Goal: Navigation & Orientation: Find specific page/section

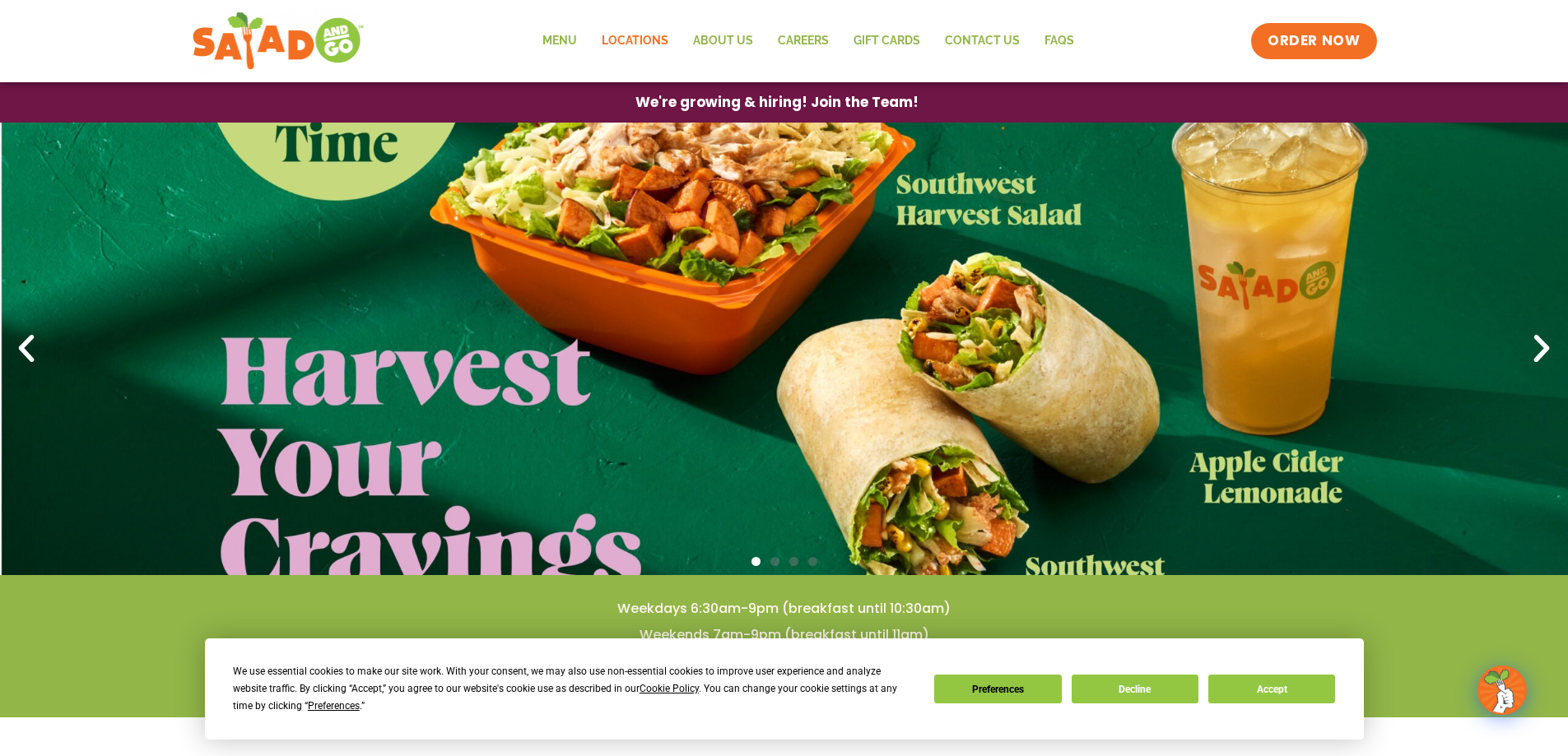
click at [659, 41] on link "Locations" at bounding box center [634, 41] width 92 height 38
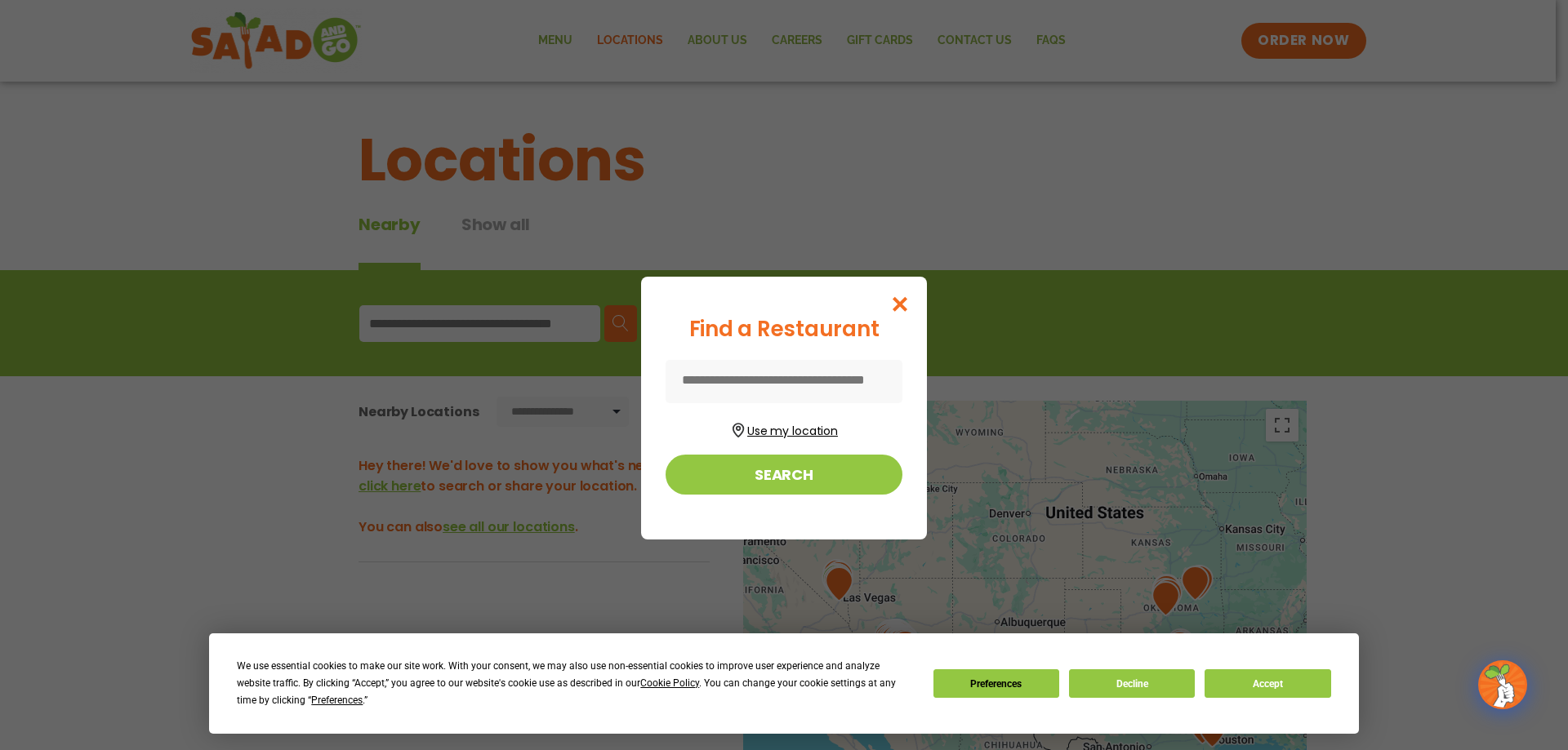
click at [821, 429] on button "Use my location" at bounding box center [784, 429] width 237 height 22
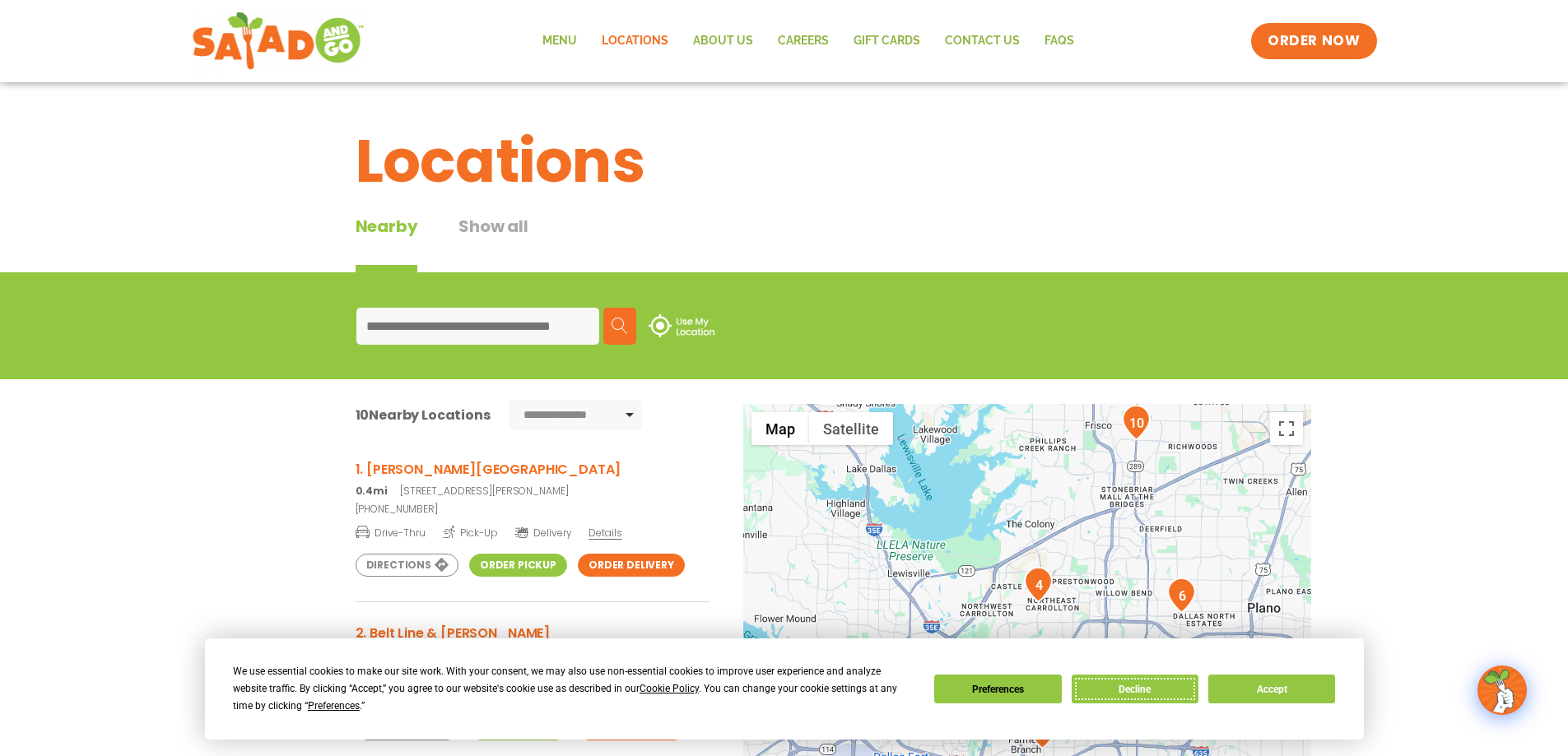
click at [1134, 690] on button "Decline" at bounding box center [1135, 689] width 126 height 28
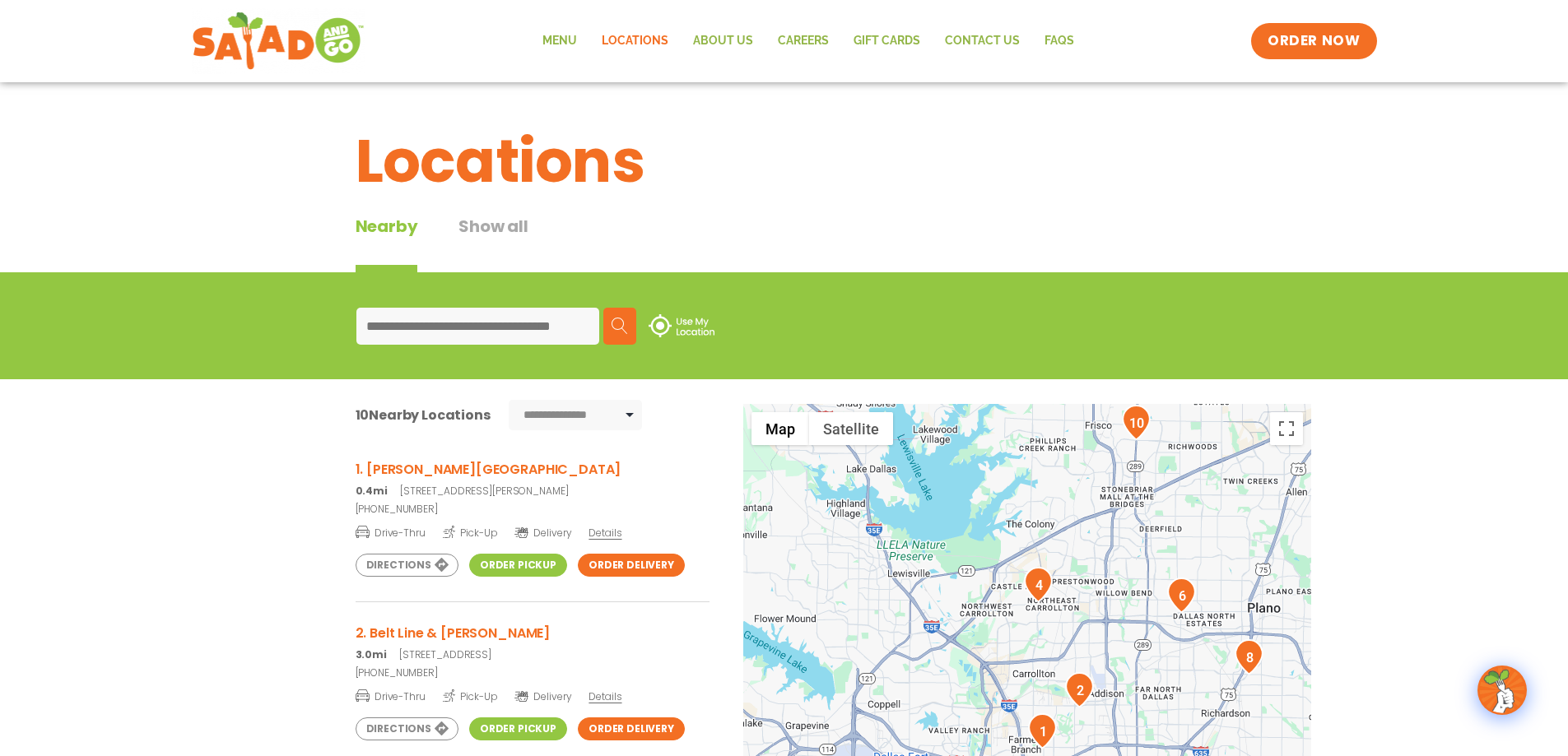
click at [496, 329] on input at bounding box center [478, 326] width 243 height 37
type input "*****"
click at [615, 322] on img at bounding box center [619, 326] width 17 height 17
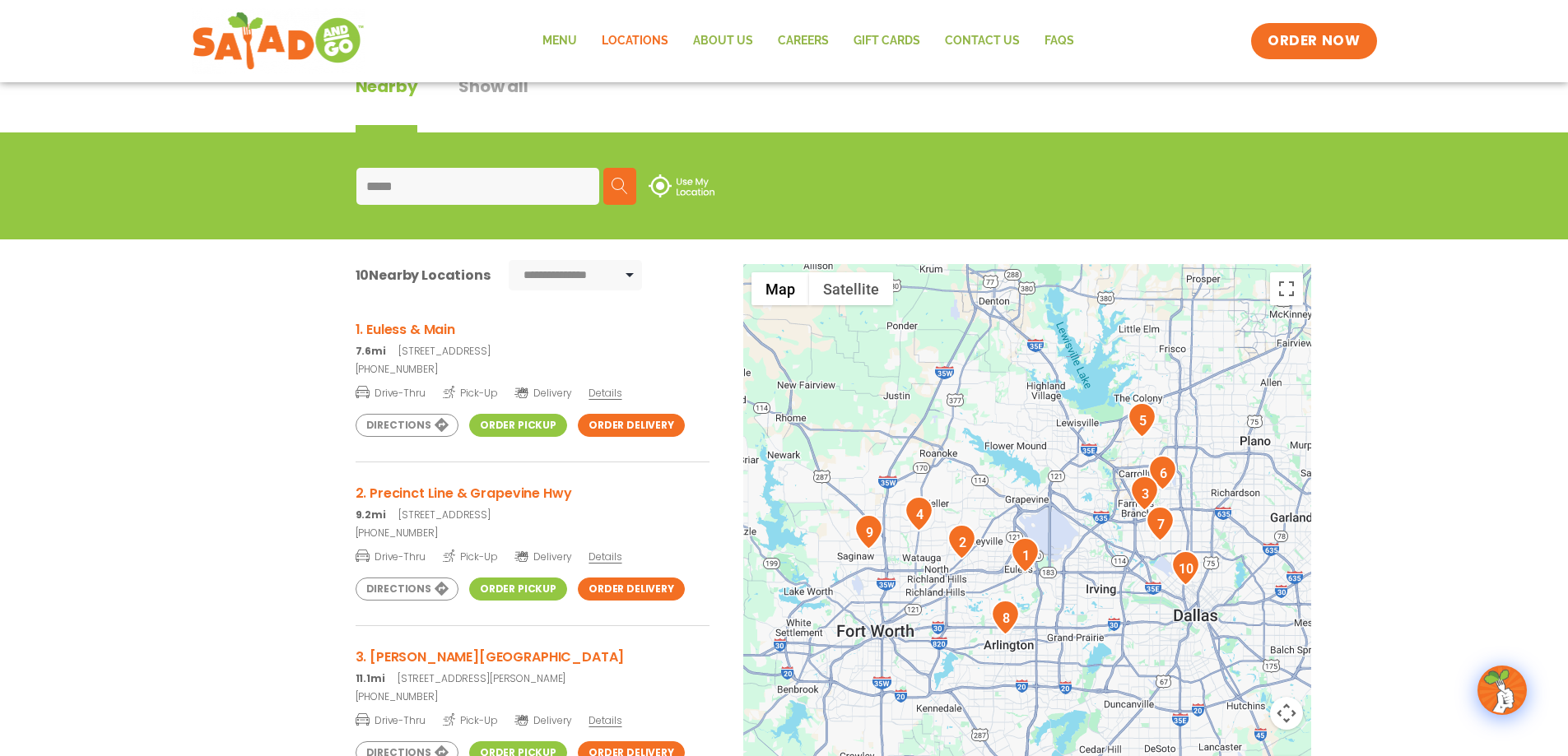
scroll to position [247, 0]
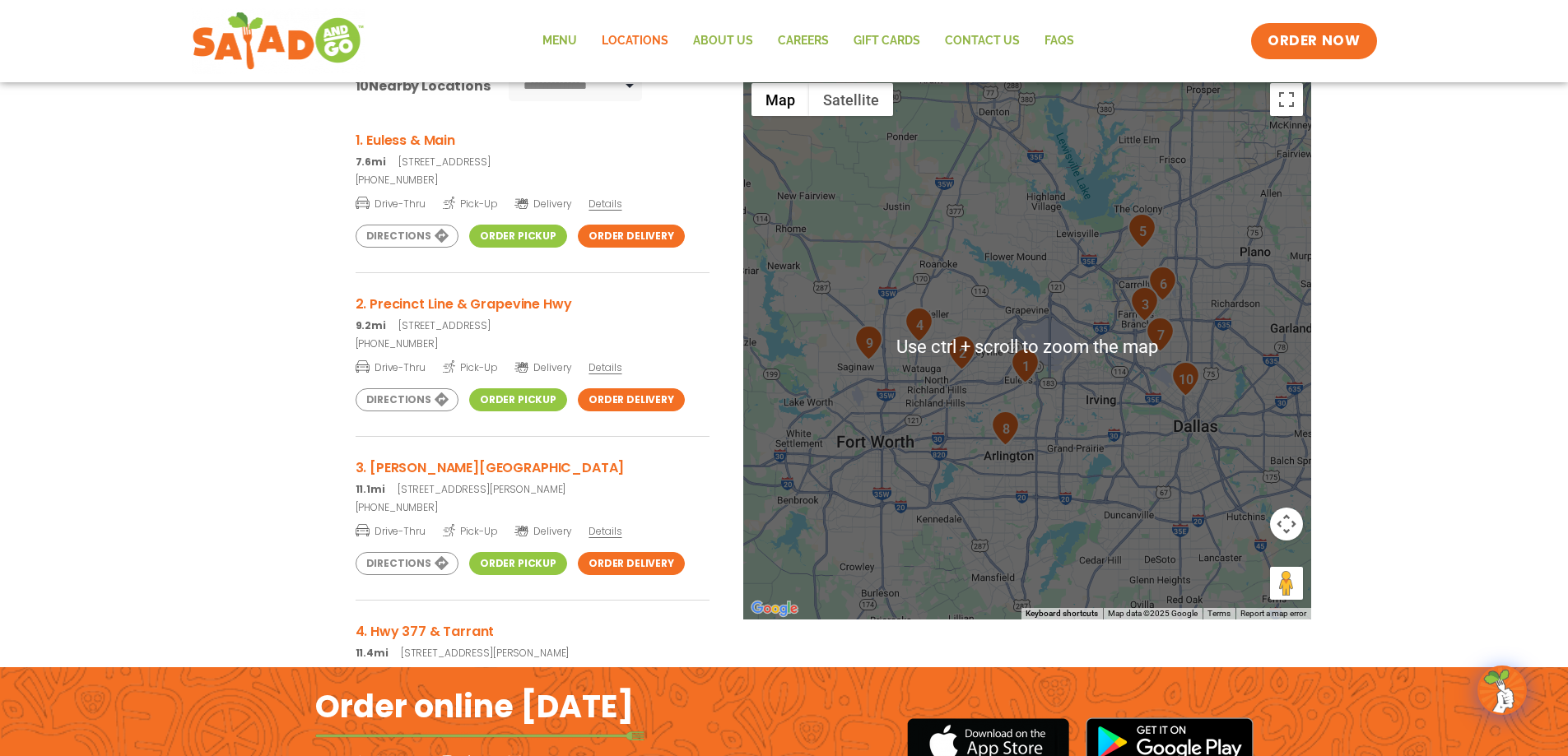
click at [918, 510] on div at bounding box center [1027, 347] width 568 height 544
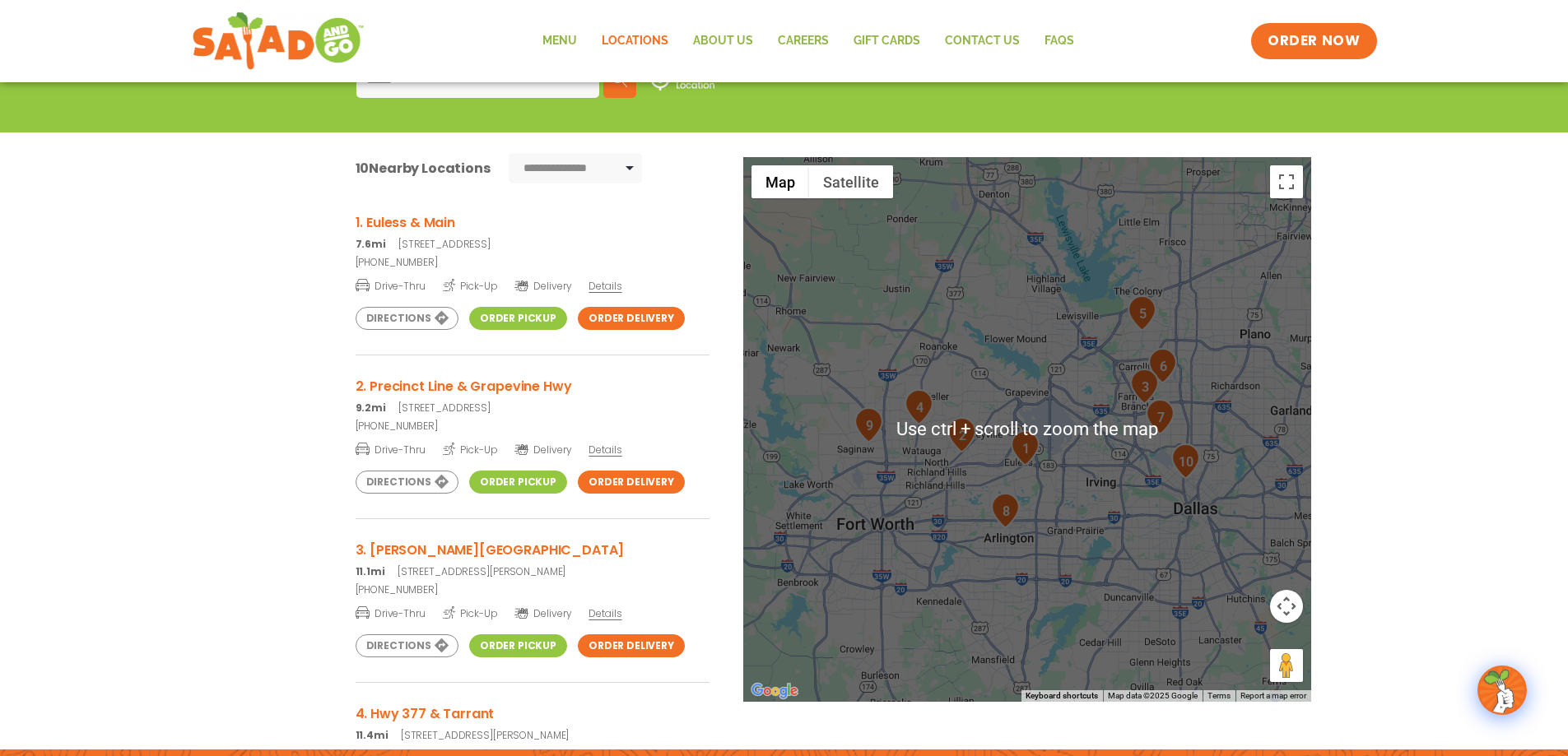
click at [959, 515] on div at bounding box center [1027, 430] width 568 height 544
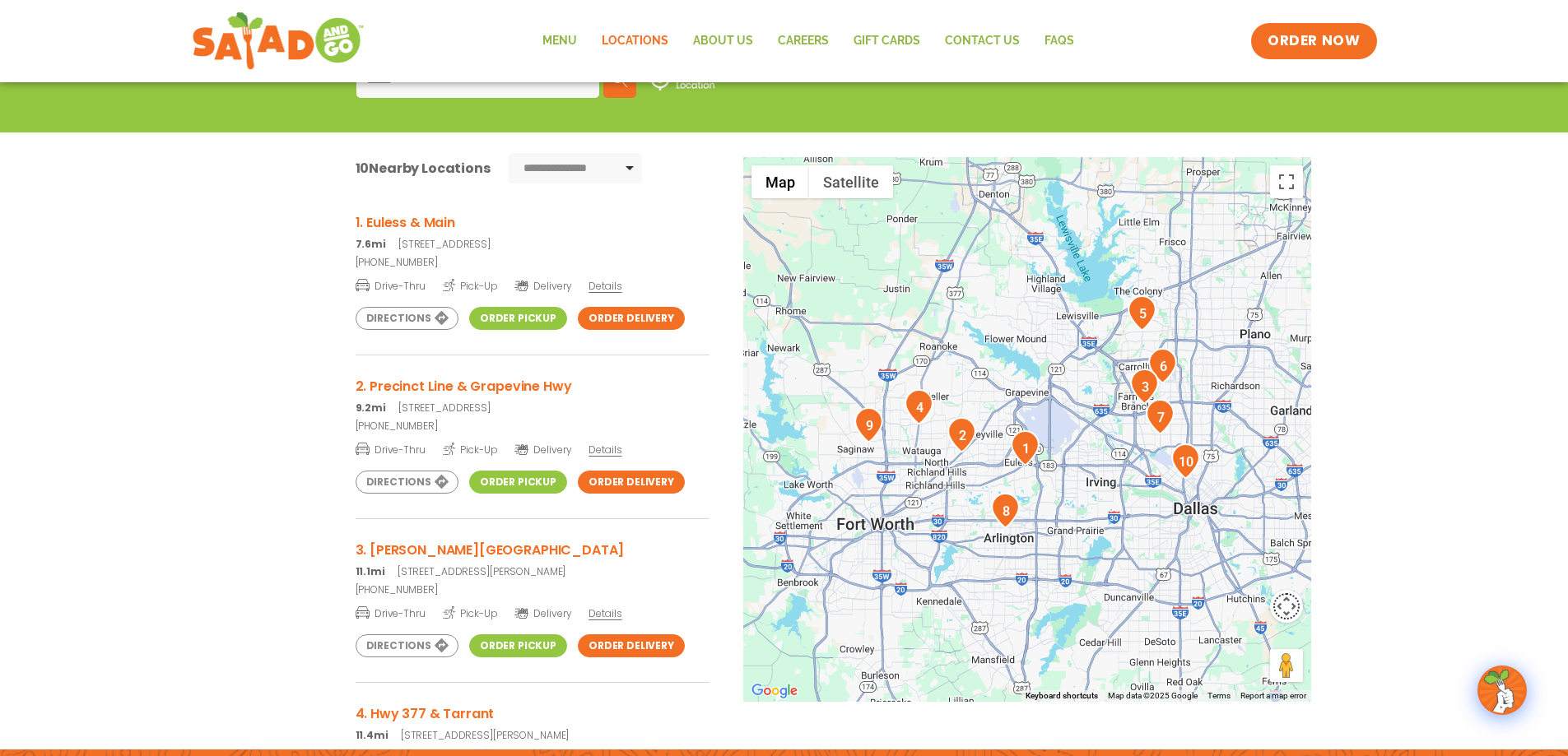
click at [1286, 598] on button "Map camera controls" at bounding box center [1286, 606] width 33 height 33
click at [1251, 565] on button "Zoom in" at bounding box center [1245, 565] width 33 height 33
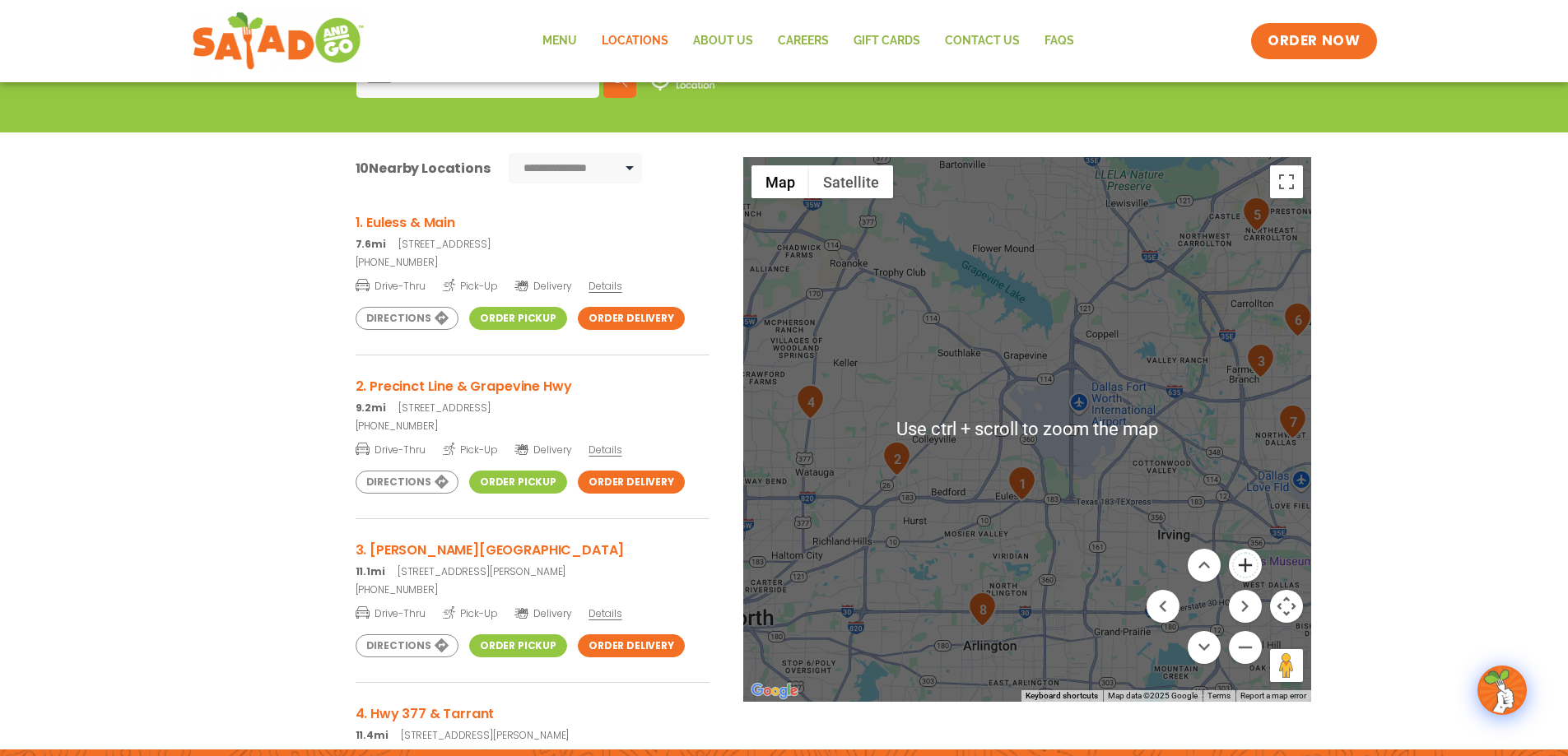
scroll to position [329, 0]
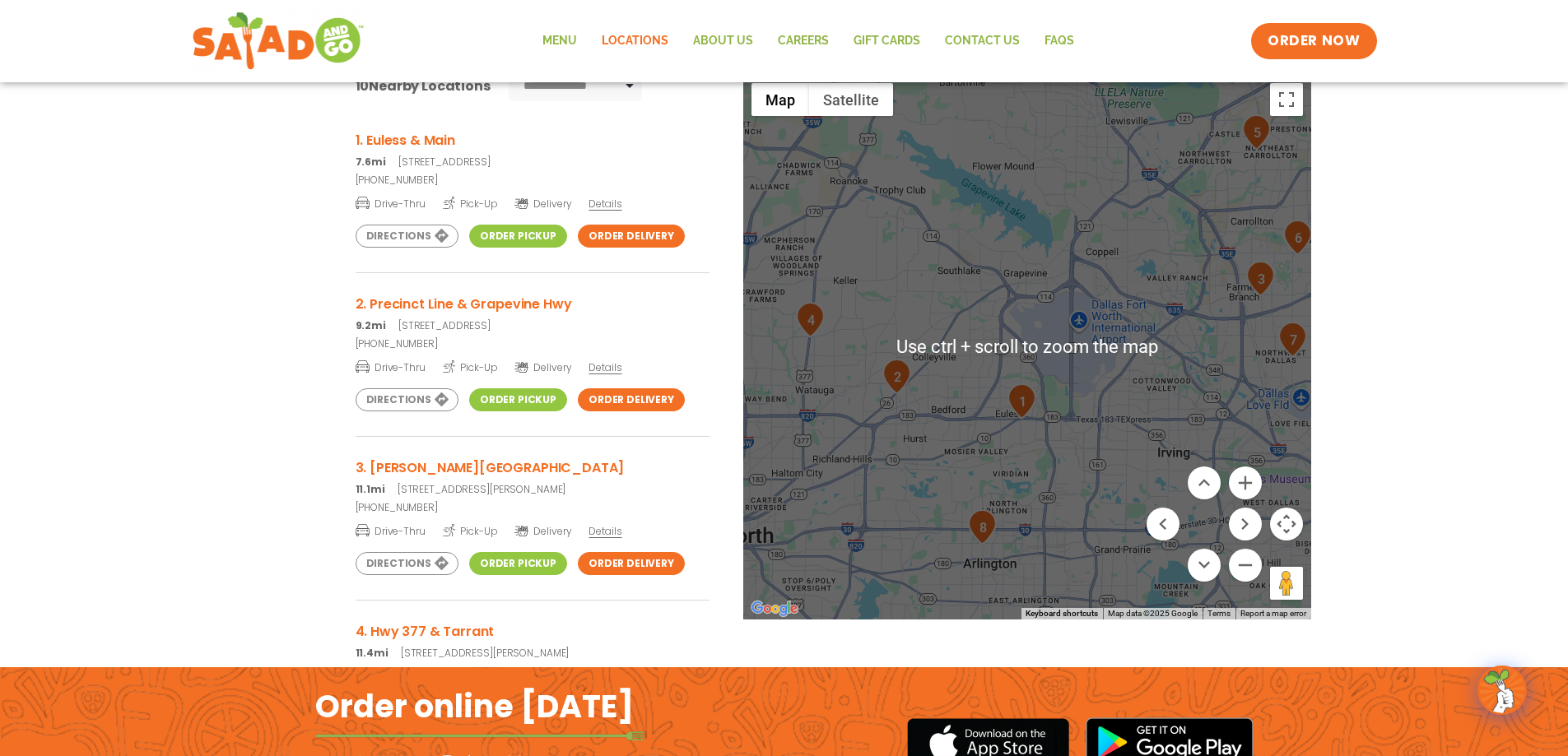
click at [895, 481] on div at bounding box center [1027, 347] width 568 height 544
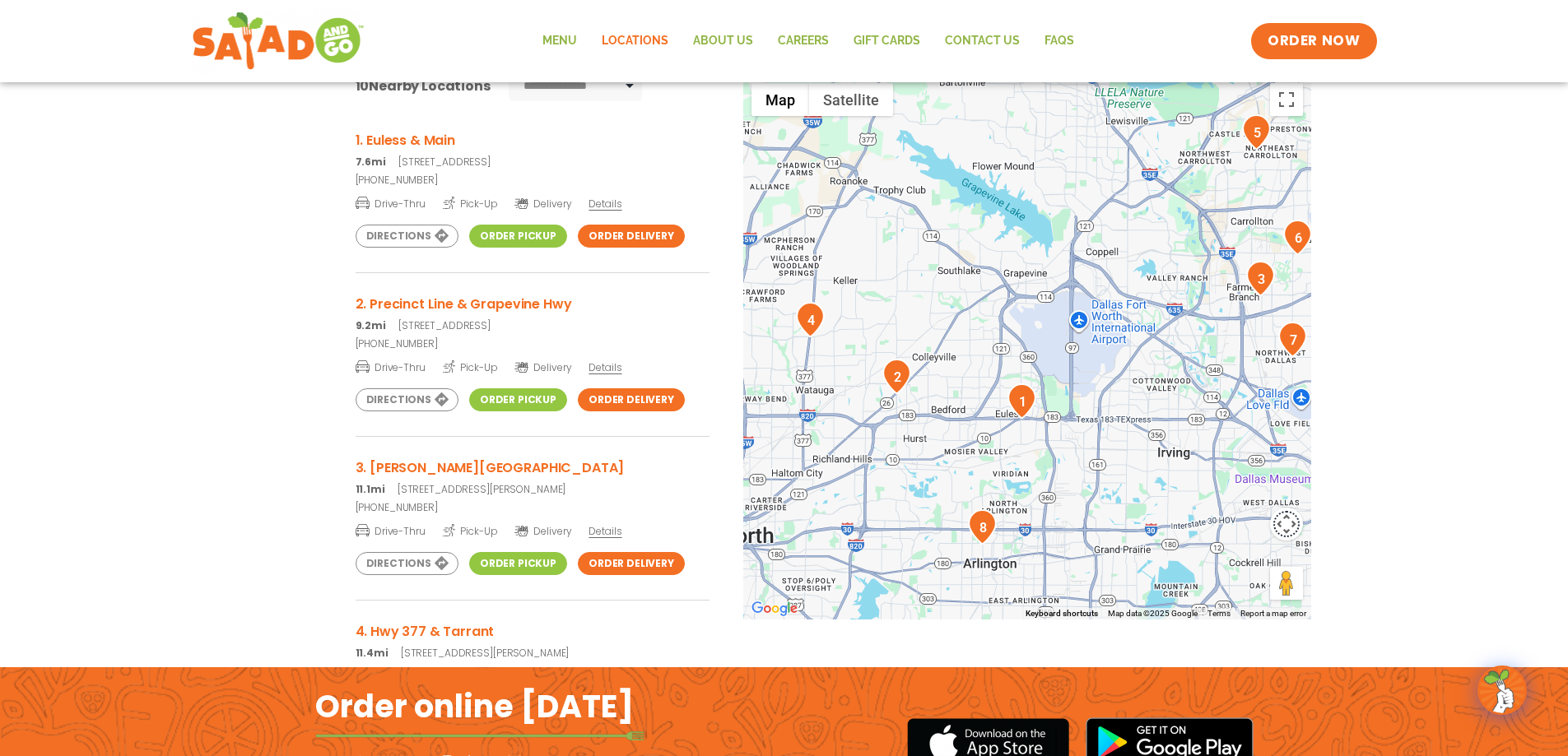
click at [1287, 526] on button "Map camera controls" at bounding box center [1286, 524] width 33 height 33
click at [1241, 484] on button "Zoom in" at bounding box center [1245, 482] width 33 height 33
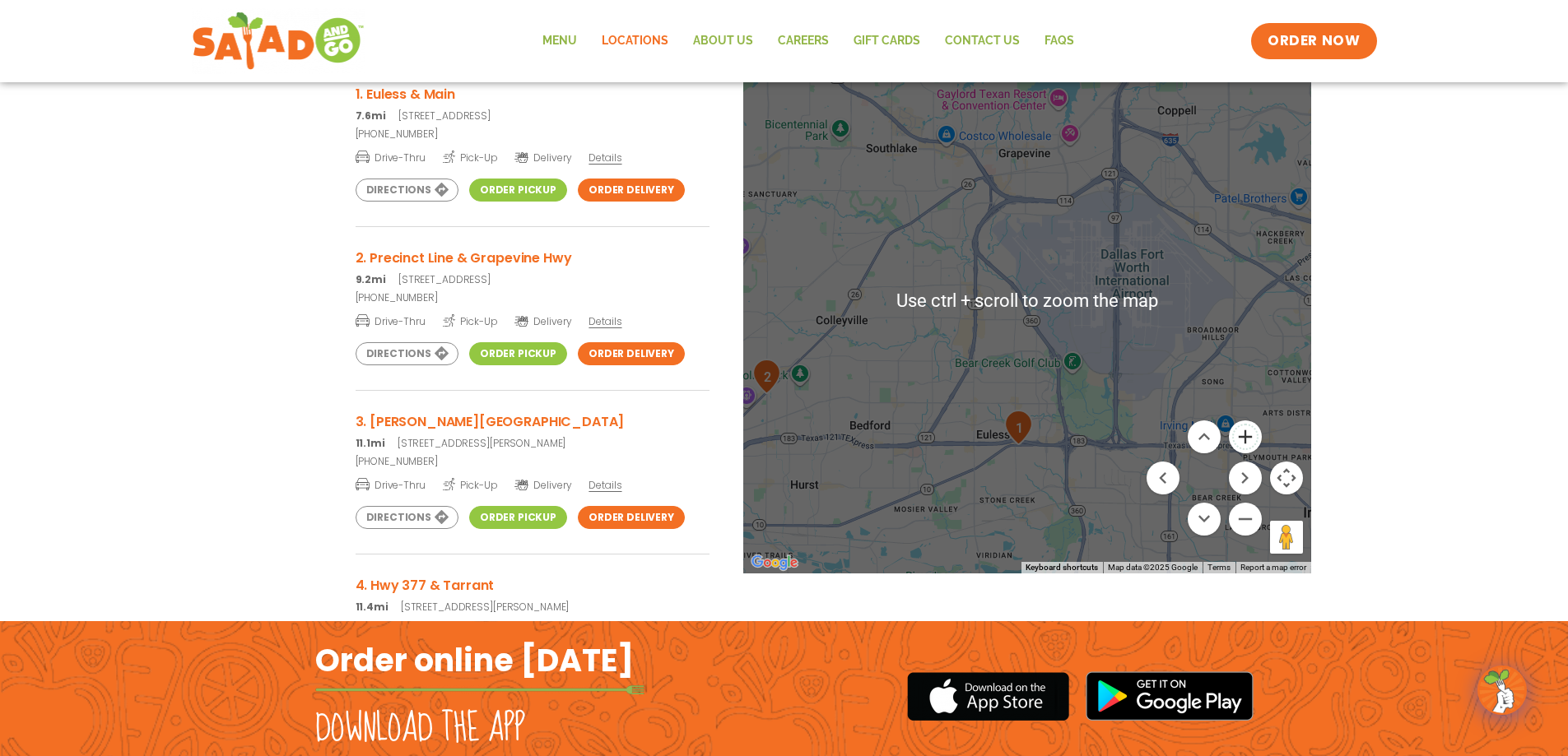
scroll to position [412, 0]
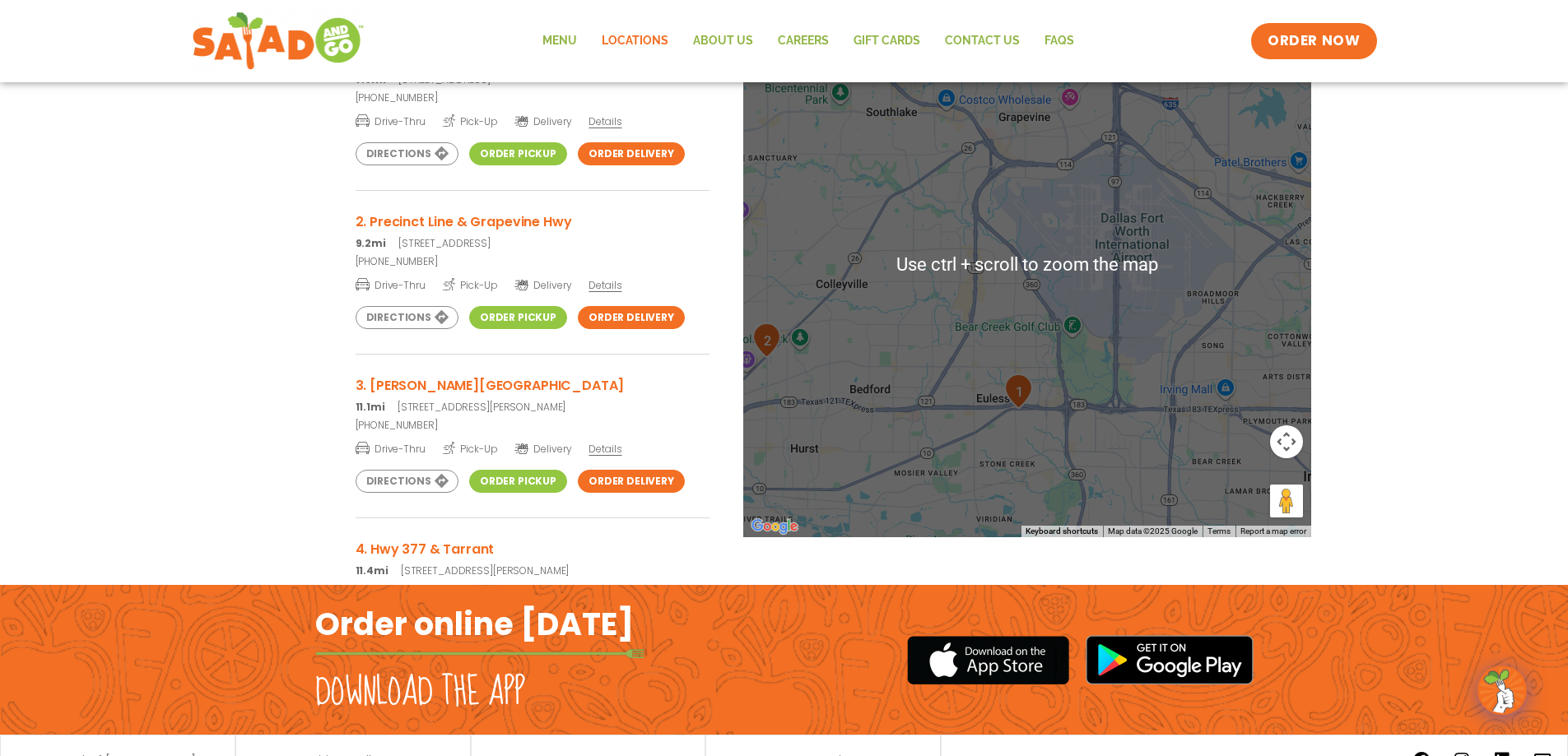
click at [996, 456] on div at bounding box center [1027, 265] width 568 height 544
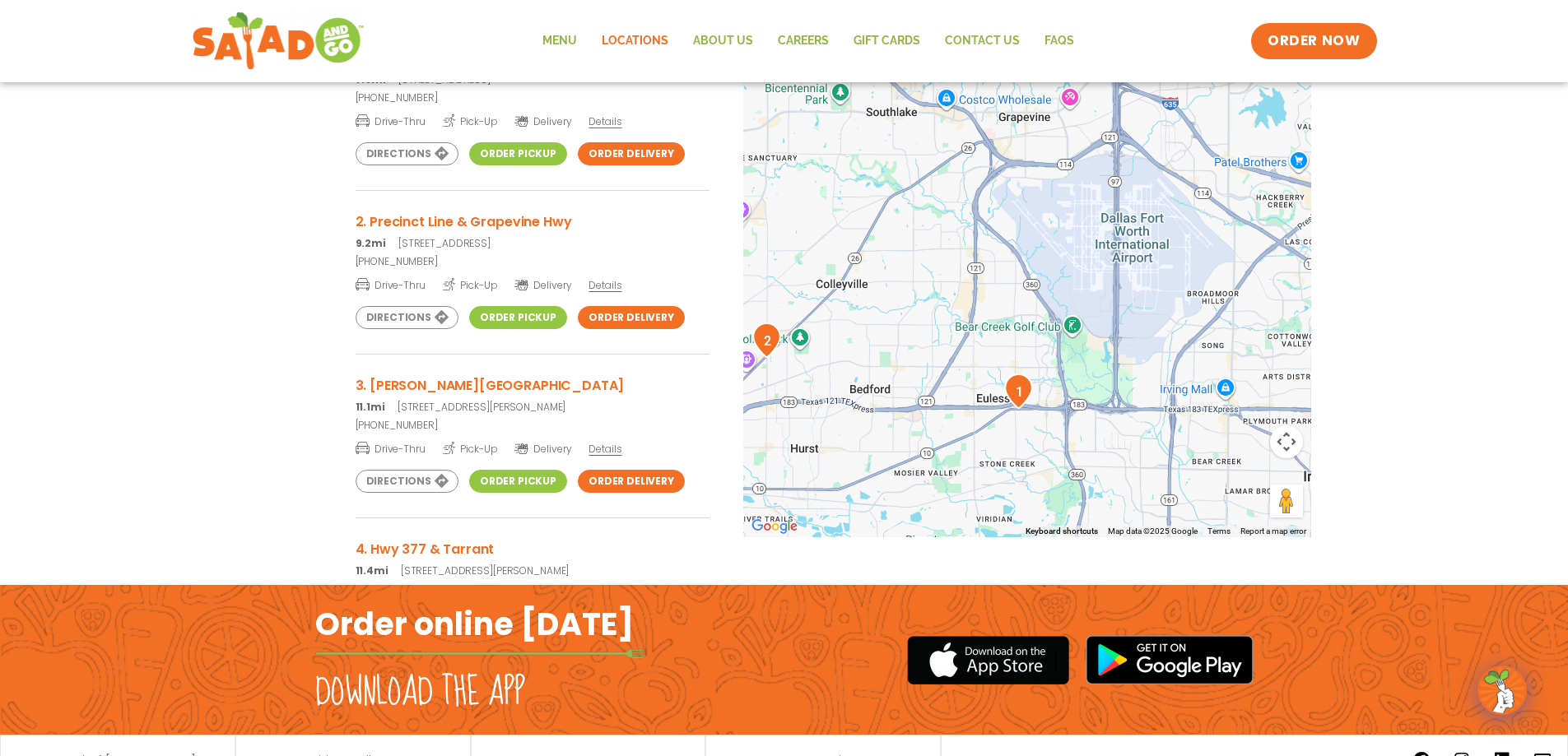
click at [992, 270] on div at bounding box center [1027, 265] width 568 height 544
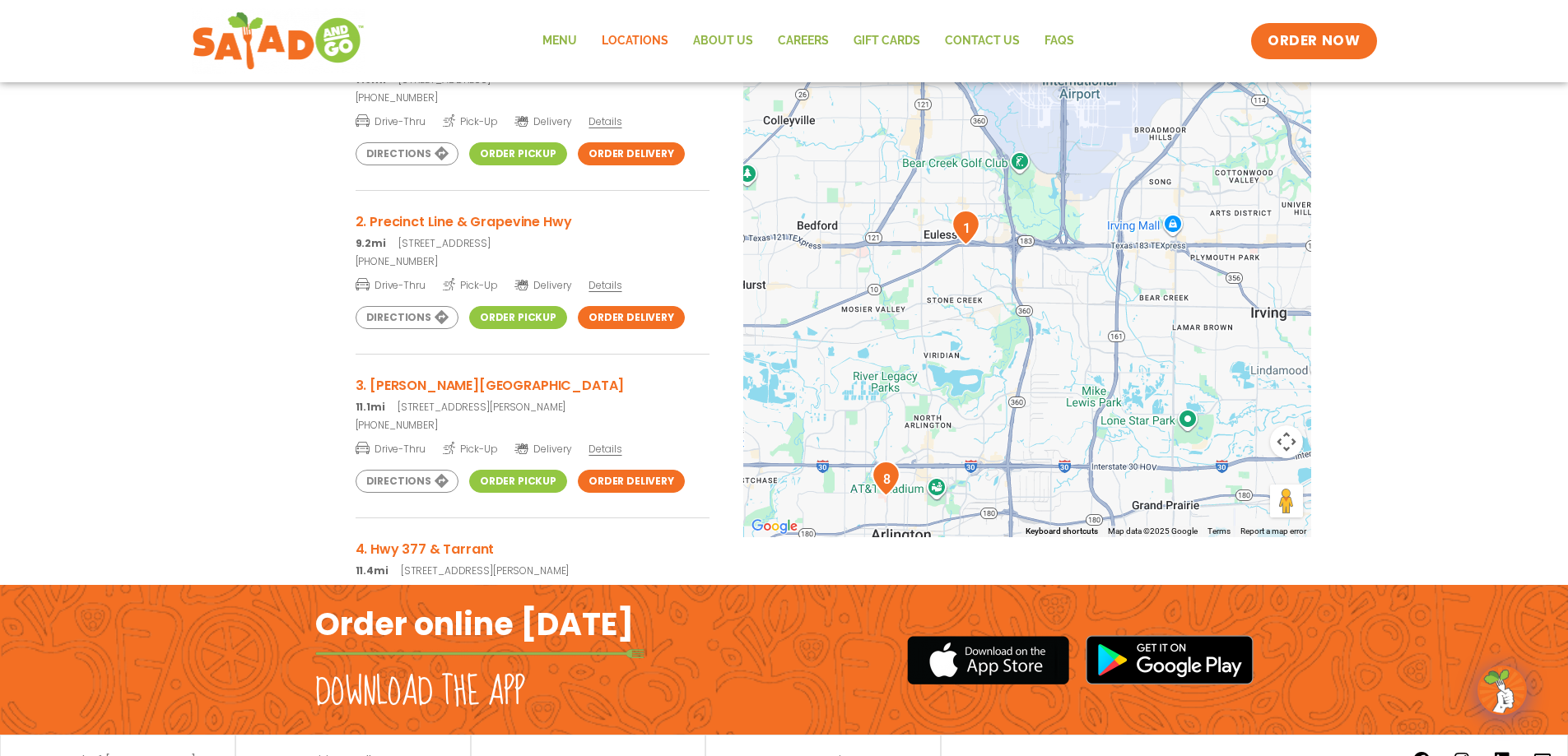
drag, startPoint x: 963, startPoint y: 386, endPoint x: 916, endPoint y: 216, distance: 176.4
click at [916, 216] on div at bounding box center [1027, 265] width 568 height 544
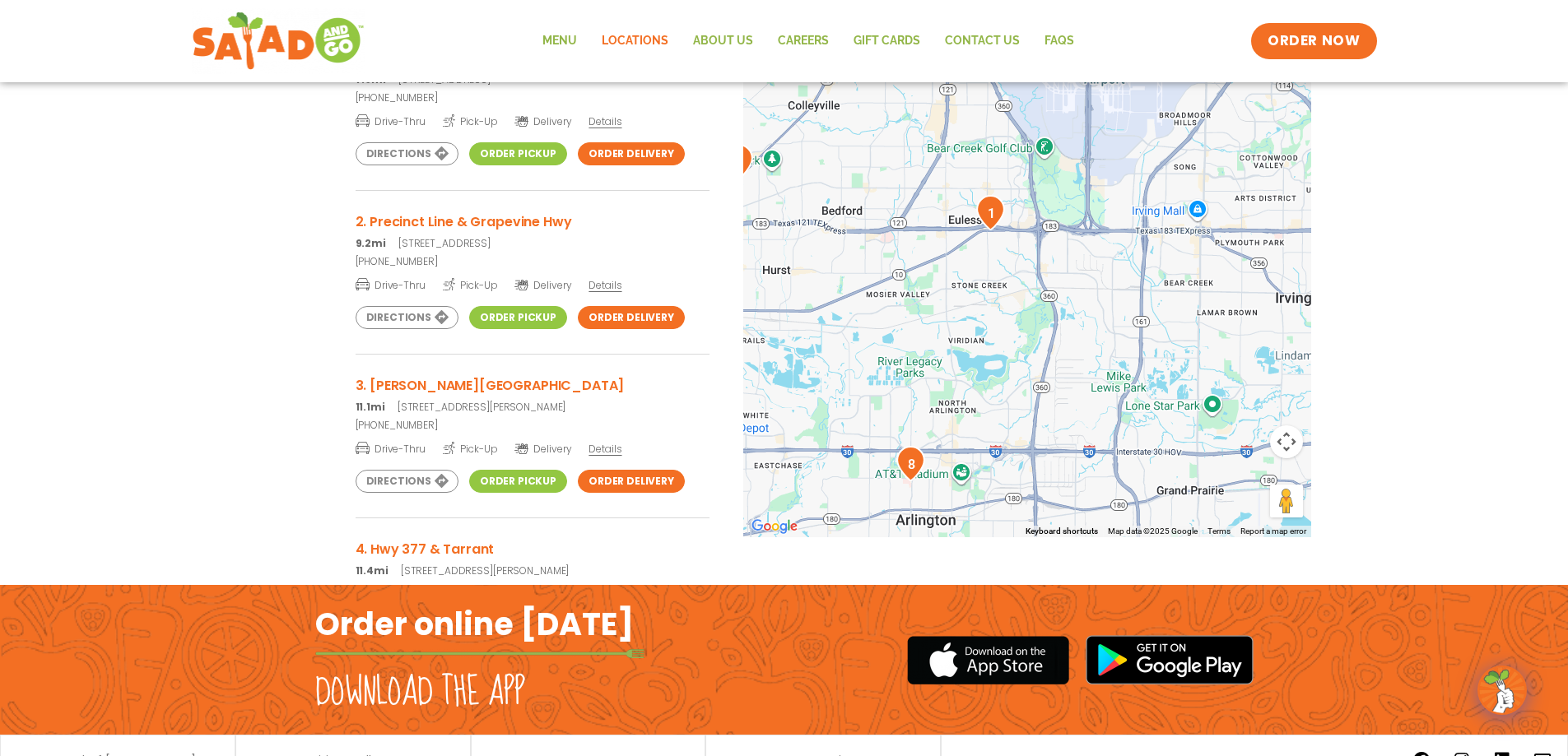
drag, startPoint x: 974, startPoint y: 466, endPoint x: 1000, endPoint y: 443, distance: 34.7
click at [1000, 443] on div at bounding box center [1027, 265] width 568 height 544
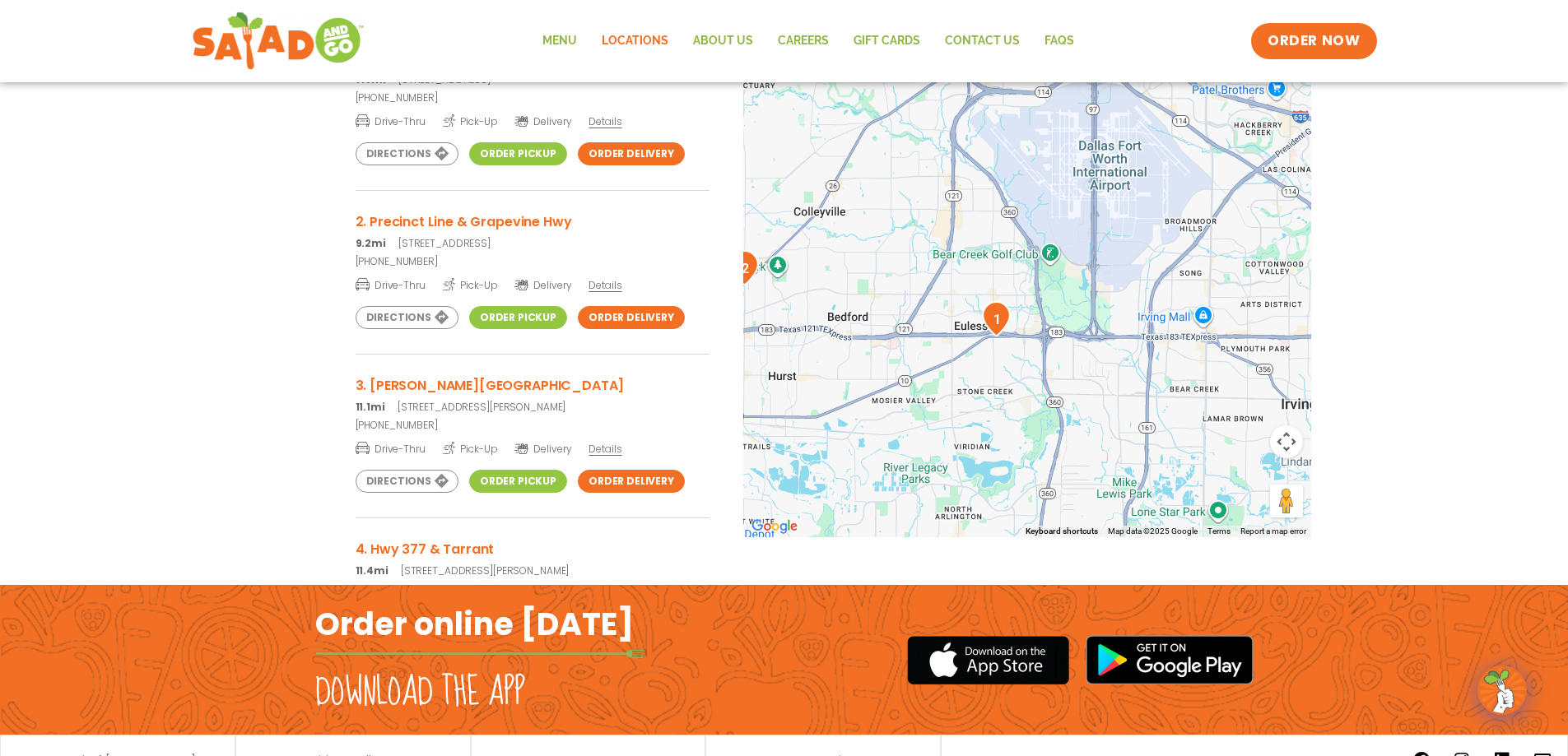
drag, startPoint x: 977, startPoint y: 258, endPoint x: 983, endPoint y: 366, distance: 108.2
click at [983, 366] on div at bounding box center [1027, 265] width 568 height 544
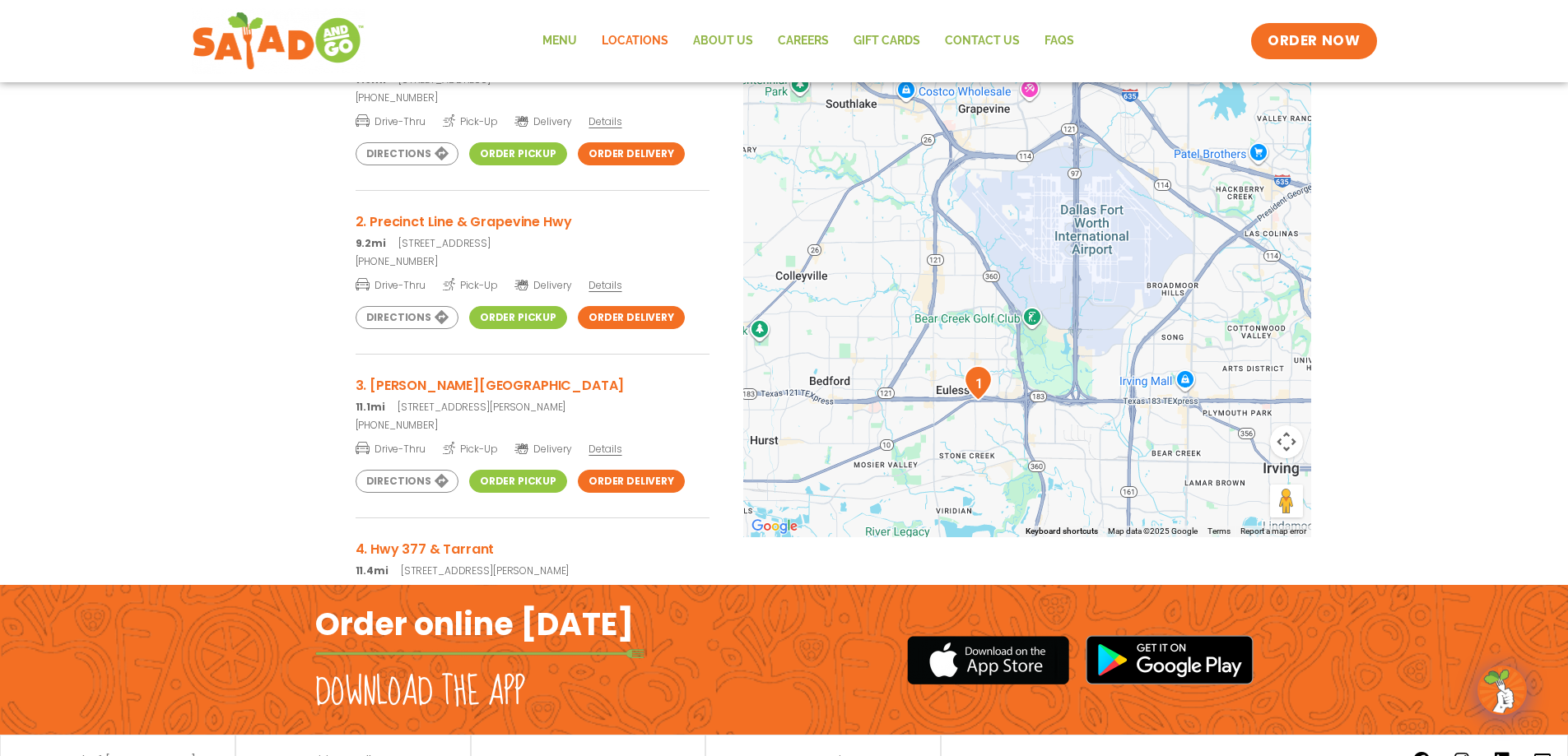
drag, startPoint x: 975, startPoint y: 213, endPoint x: 958, endPoint y: 282, distance: 71.1
click at [958, 282] on div at bounding box center [1027, 265] width 568 height 544
click at [1289, 433] on button "Map camera controls" at bounding box center [1286, 441] width 33 height 33
click at [1249, 406] on button "Zoom in" at bounding box center [1245, 400] width 33 height 33
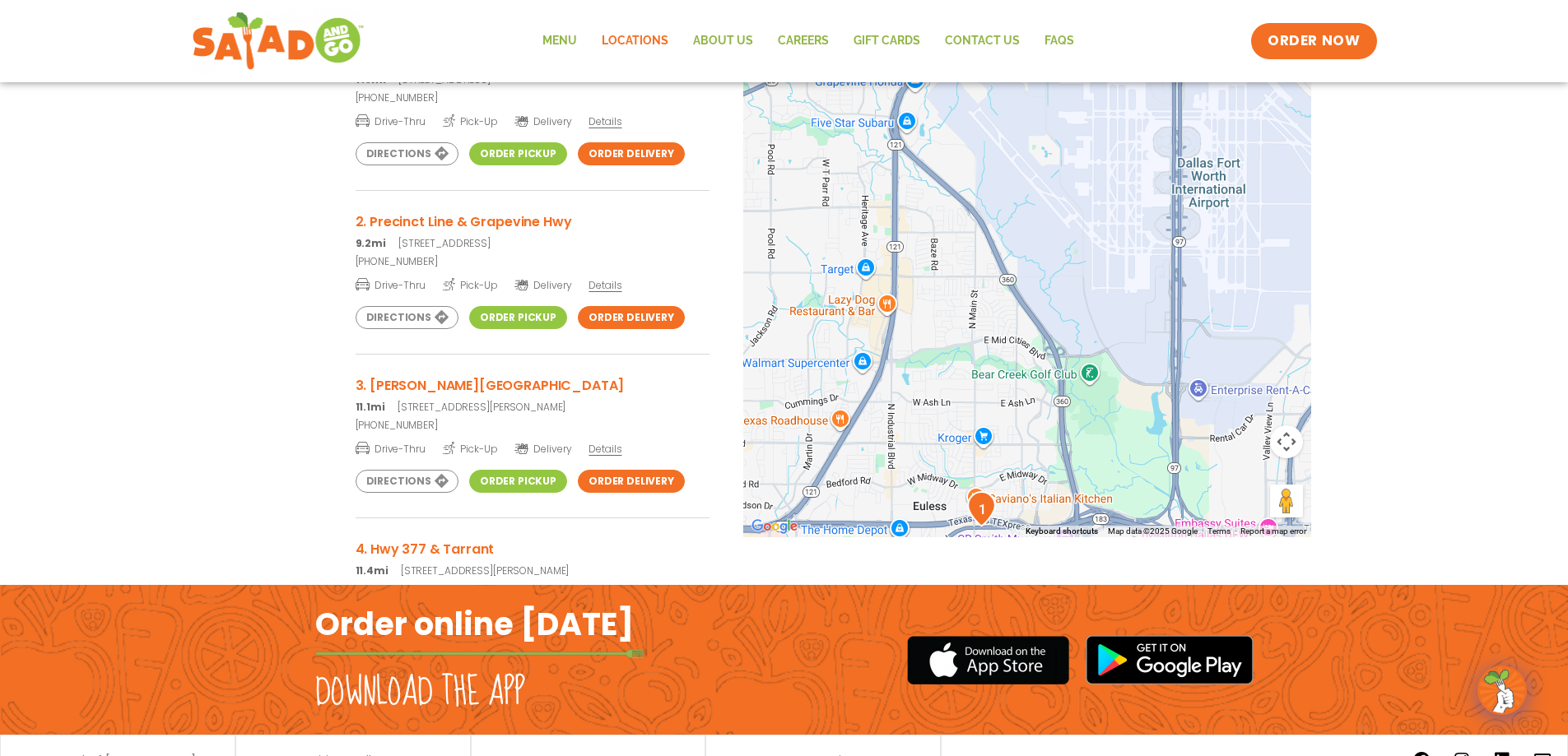
drag, startPoint x: 986, startPoint y: 382, endPoint x: 1041, endPoint y: 374, distance: 55.6
click at [1041, 374] on div at bounding box center [1027, 265] width 568 height 544
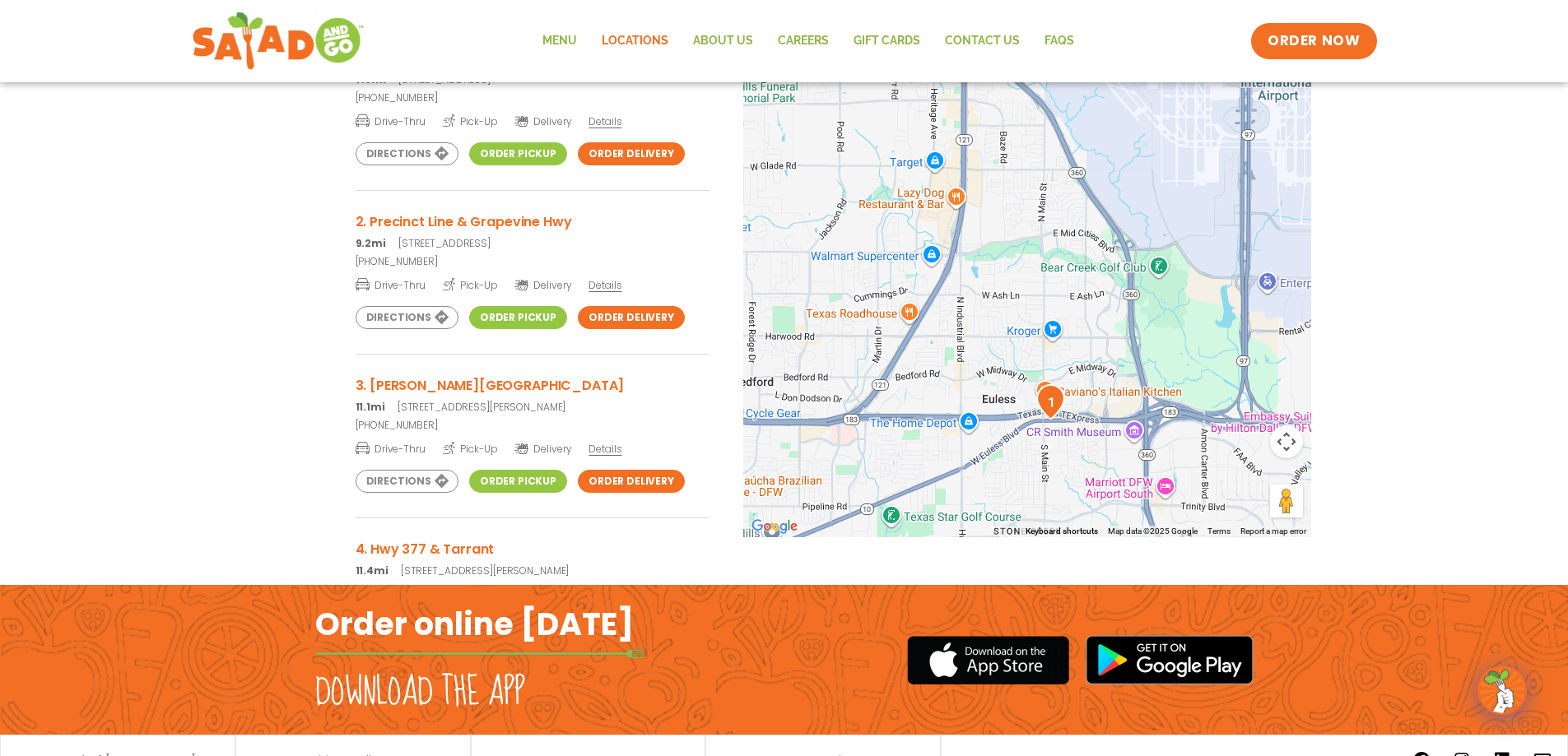
drag, startPoint x: 885, startPoint y: 400, endPoint x: 953, endPoint y: 293, distance: 126.8
click at [953, 293] on div at bounding box center [1027, 265] width 568 height 544
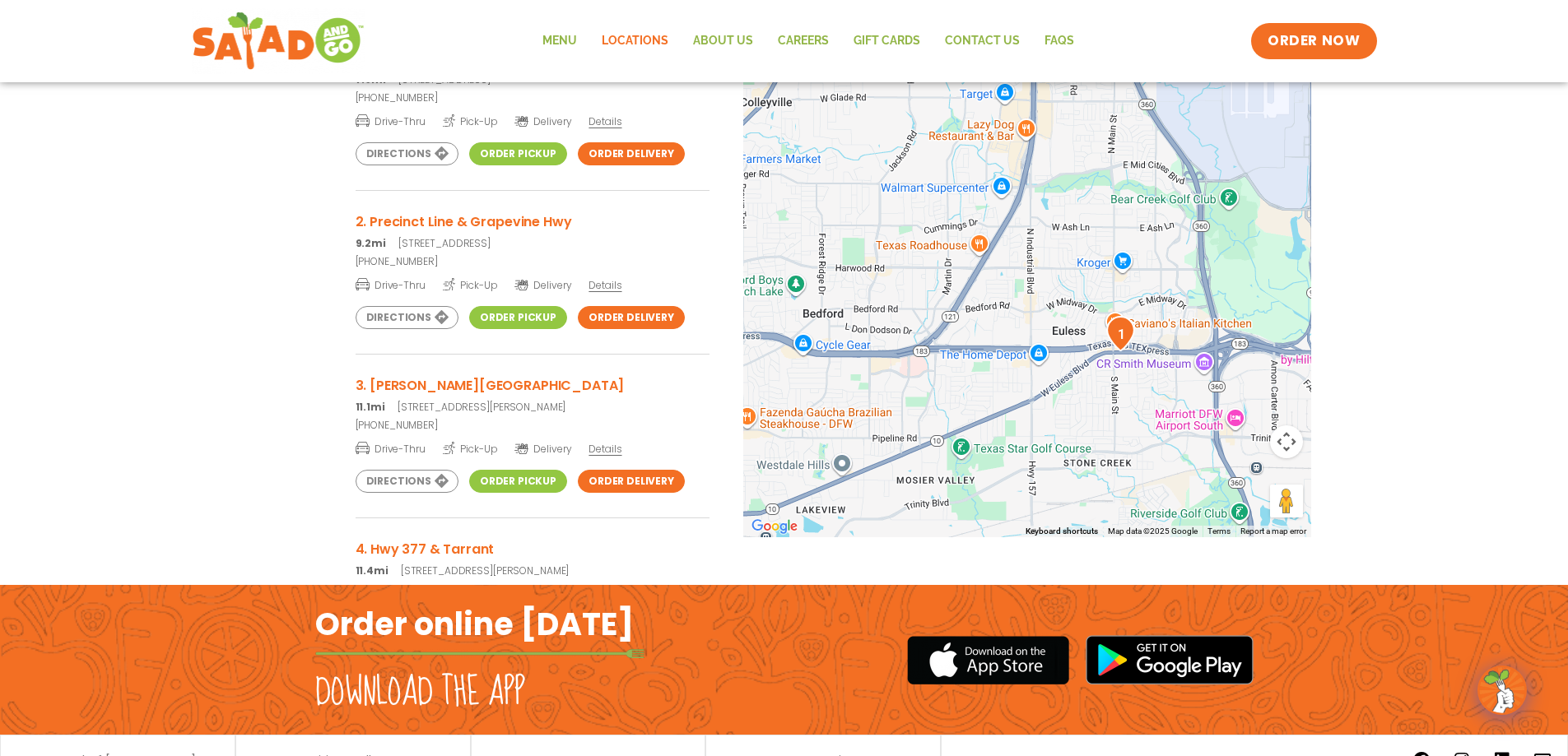
drag, startPoint x: 935, startPoint y: 405, endPoint x: 1000, endPoint y: 343, distance: 89.8
click at [1000, 343] on div at bounding box center [1027, 265] width 568 height 544
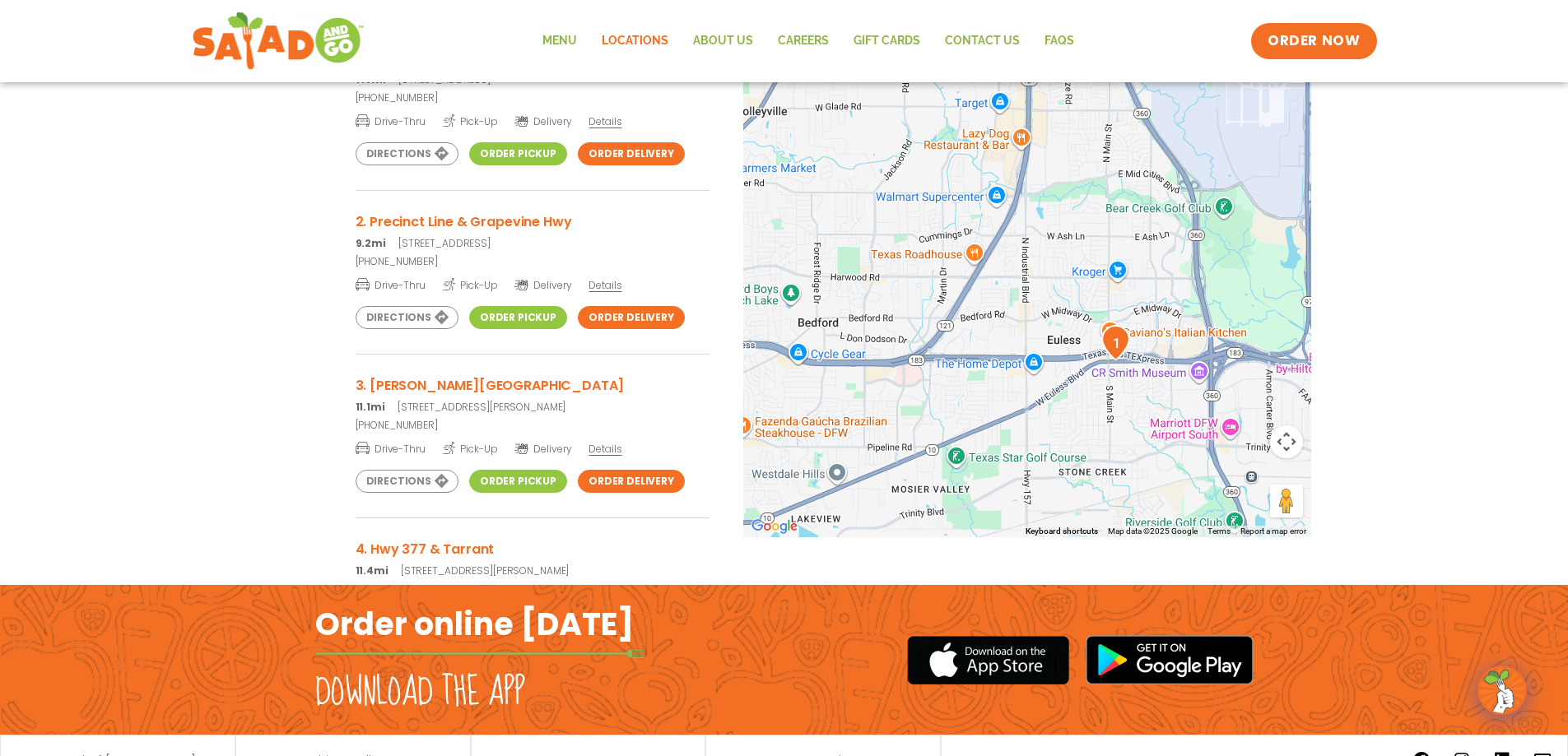
click at [994, 239] on div at bounding box center [1027, 265] width 568 height 544
click at [1289, 441] on button "Map camera controls" at bounding box center [1286, 441] width 33 height 33
click at [1244, 404] on button "Zoom in" at bounding box center [1245, 400] width 33 height 33
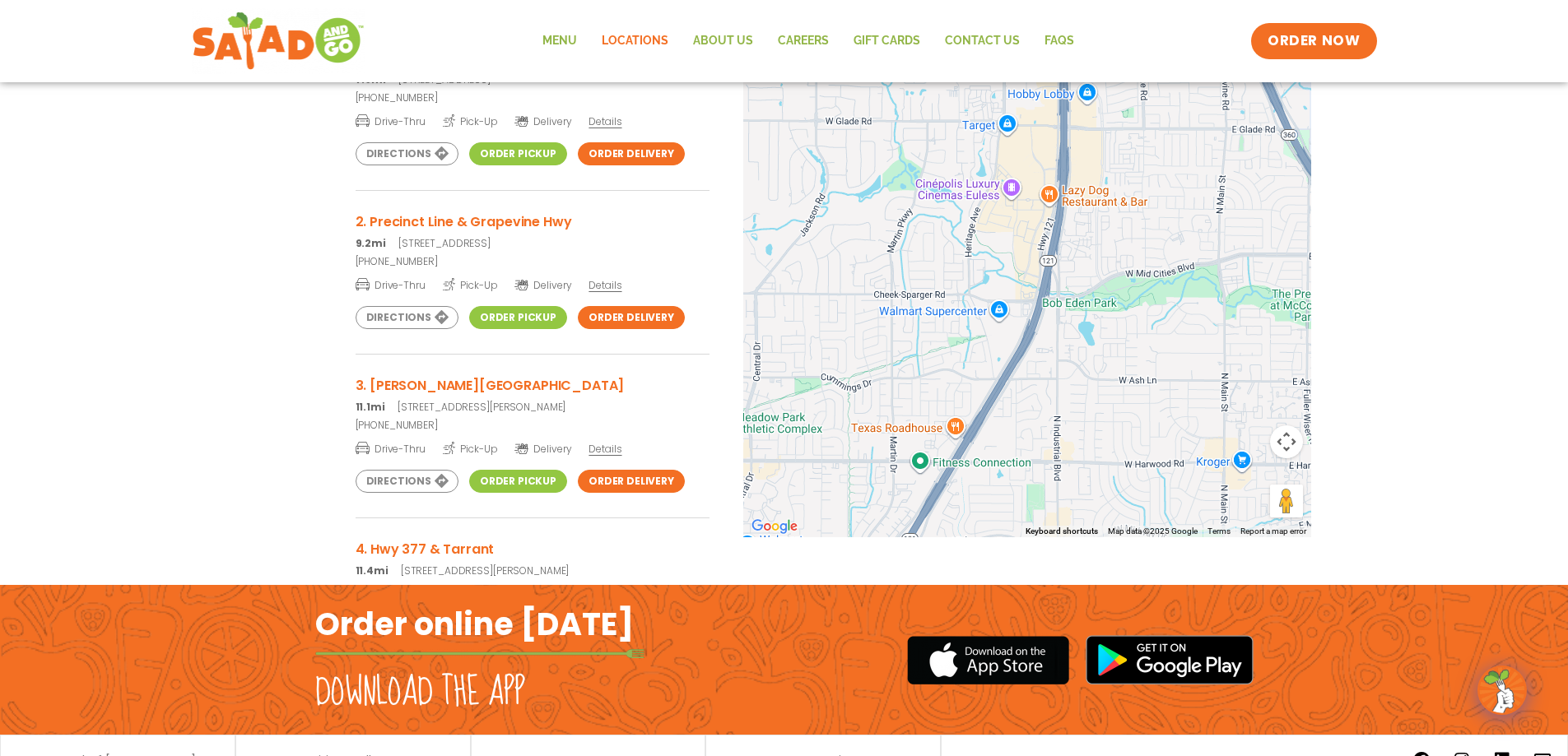
drag, startPoint x: 958, startPoint y: 236, endPoint x: 992, endPoint y: 410, distance: 177.3
click at [992, 410] on div at bounding box center [1027, 265] width 568 height 544
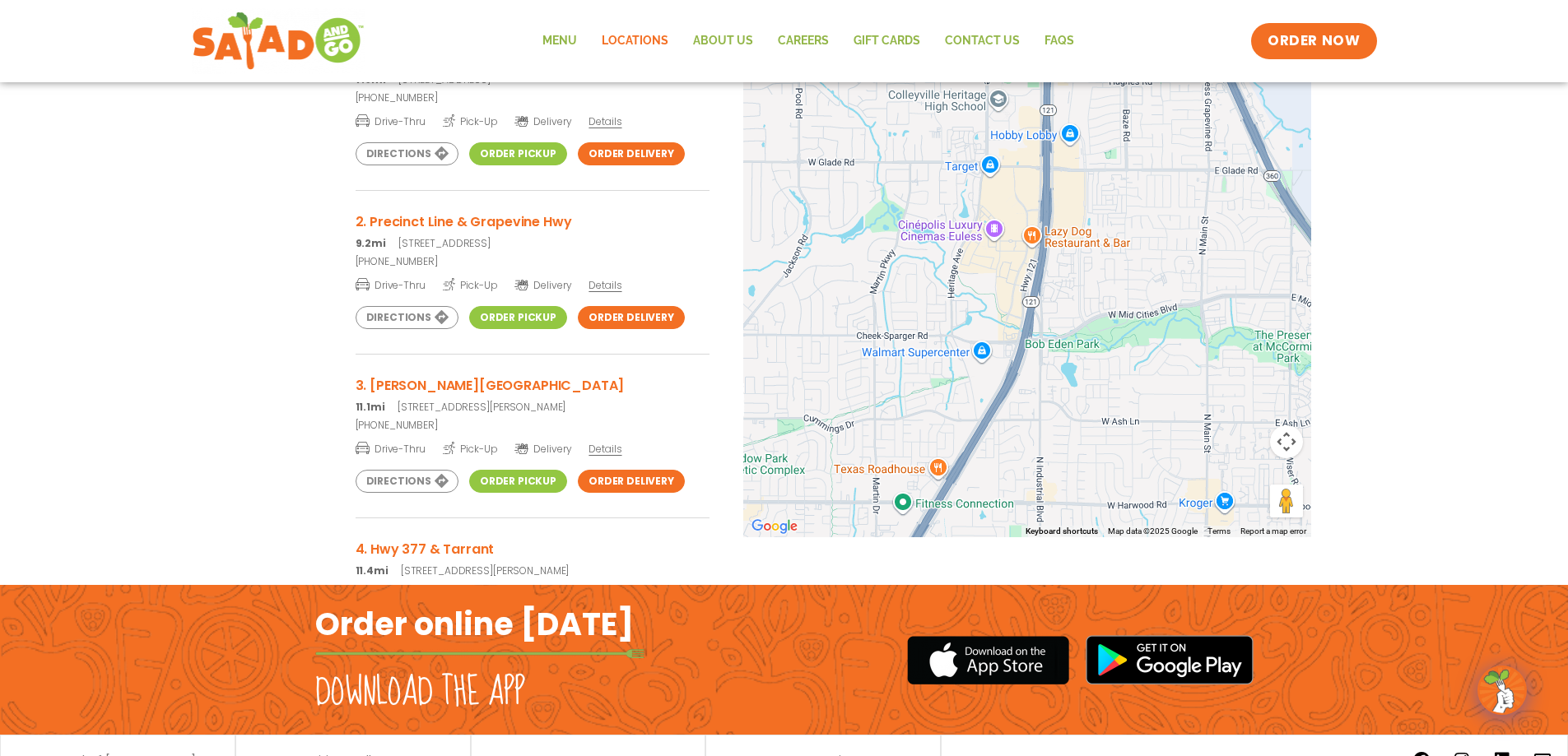
drag, startPoint x: 1064, startPoint y: 280, endPoint x: 1045, endPoint y: 324, distance: 47.9
click at [1045, 324] on div at bounding box center [1027, 265] width 568 height 544
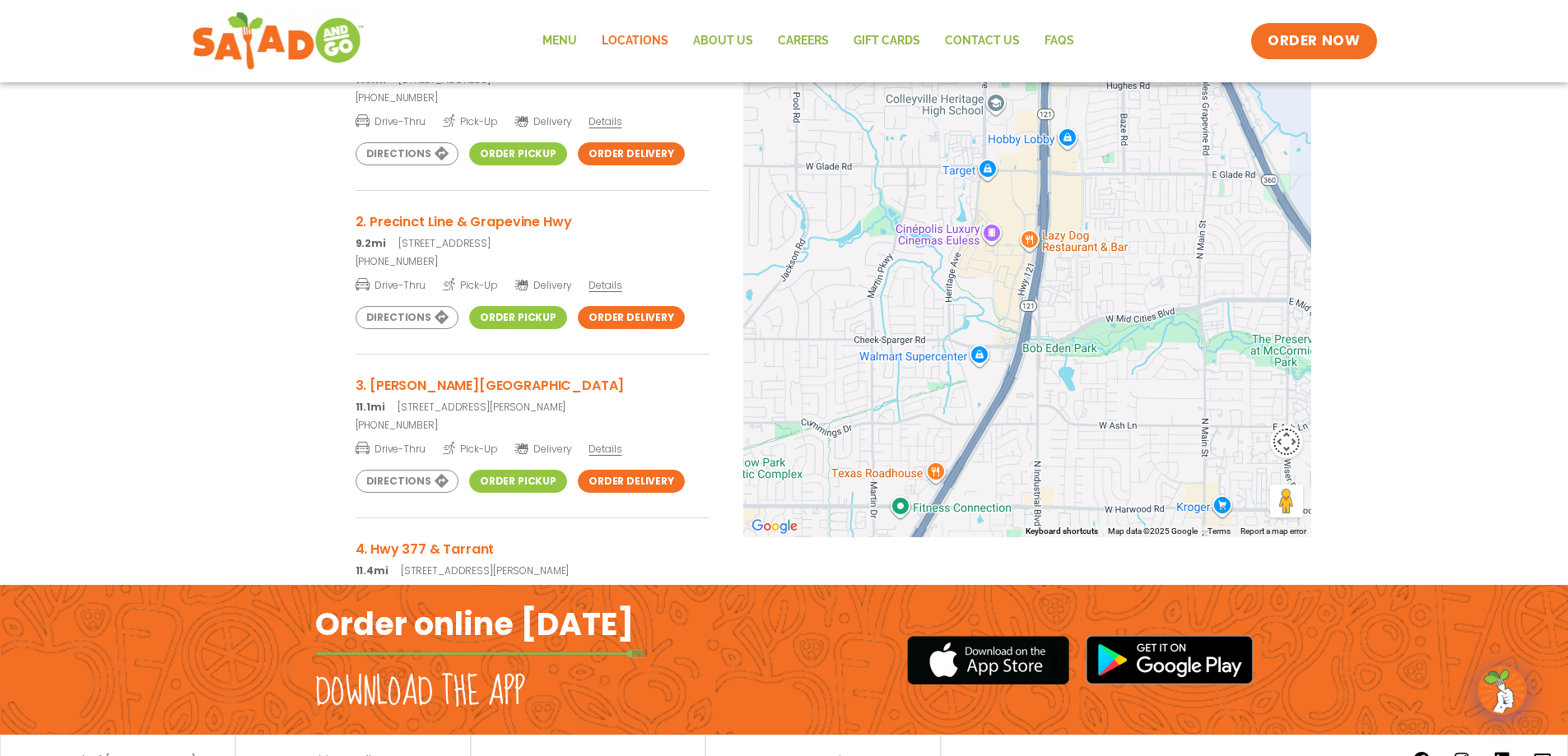
click at [1290, 443] on button "Map camera controls" at bounding box center [1286, 441] width 33 height 33
click at [1279, 439] on button "Map camera controls" at bounding box center [1286, 441] width 33 height 33
click at [1281, 442] on button "Map camera controls" at bounding box center [1286, 441] width 33 height 33
click at [1243, 396] on button "Zoom in" at bounding box center [1245, 400] width 33 height 33
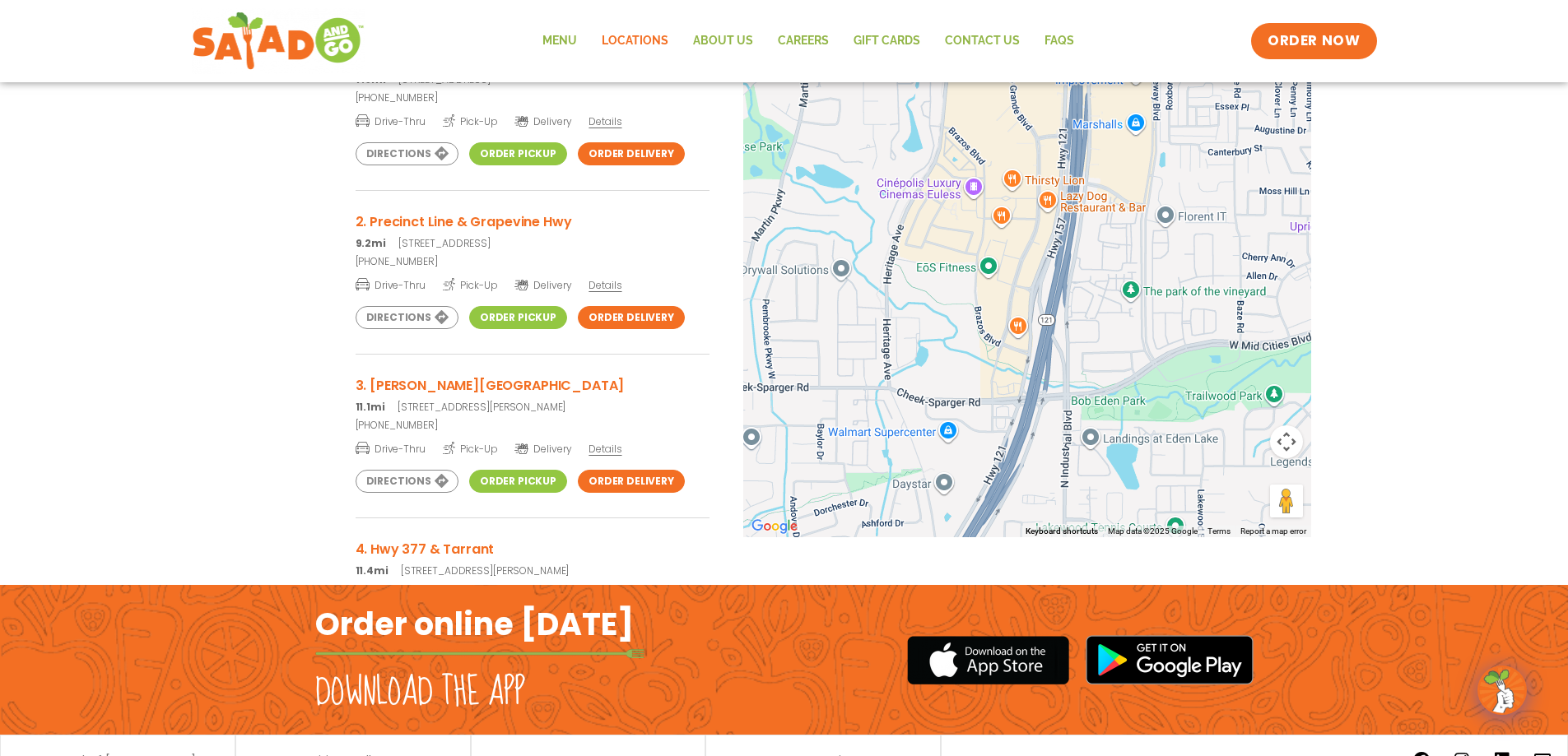
drag, startPoint x: 995, startPoint y: 398, endPoint x: 1014, endPoint y: 357, distance: 45.2
click at [1014, 357] on div at bounding box center [1027, 265] width 568 height 544
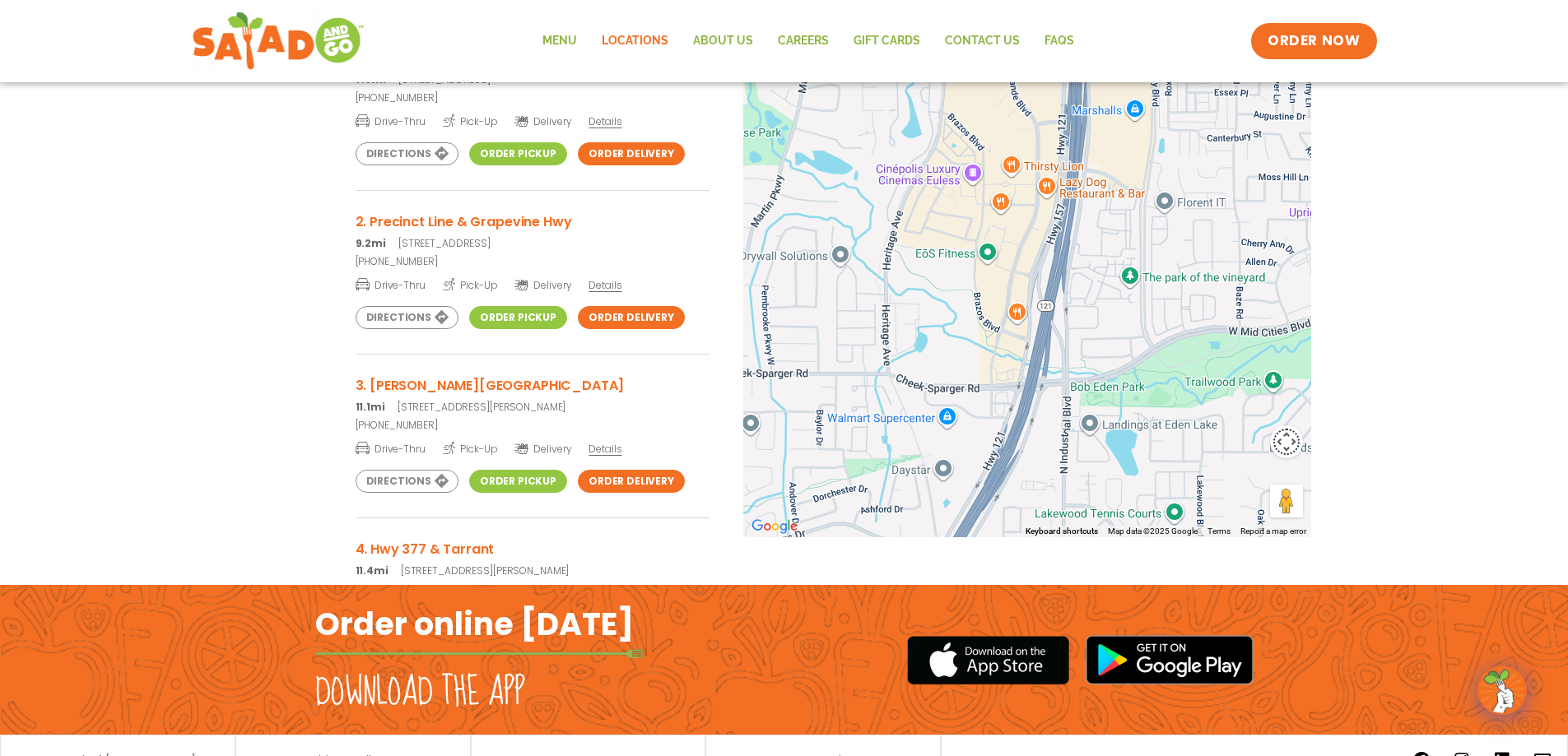
click at [1288, 444] on button "Map camera controls" at bounding box center [1286, 441] width 33 height 33
click at [1253, 403] on button "Zoom in" at bounding box center [1245, 400] width 33 height 33
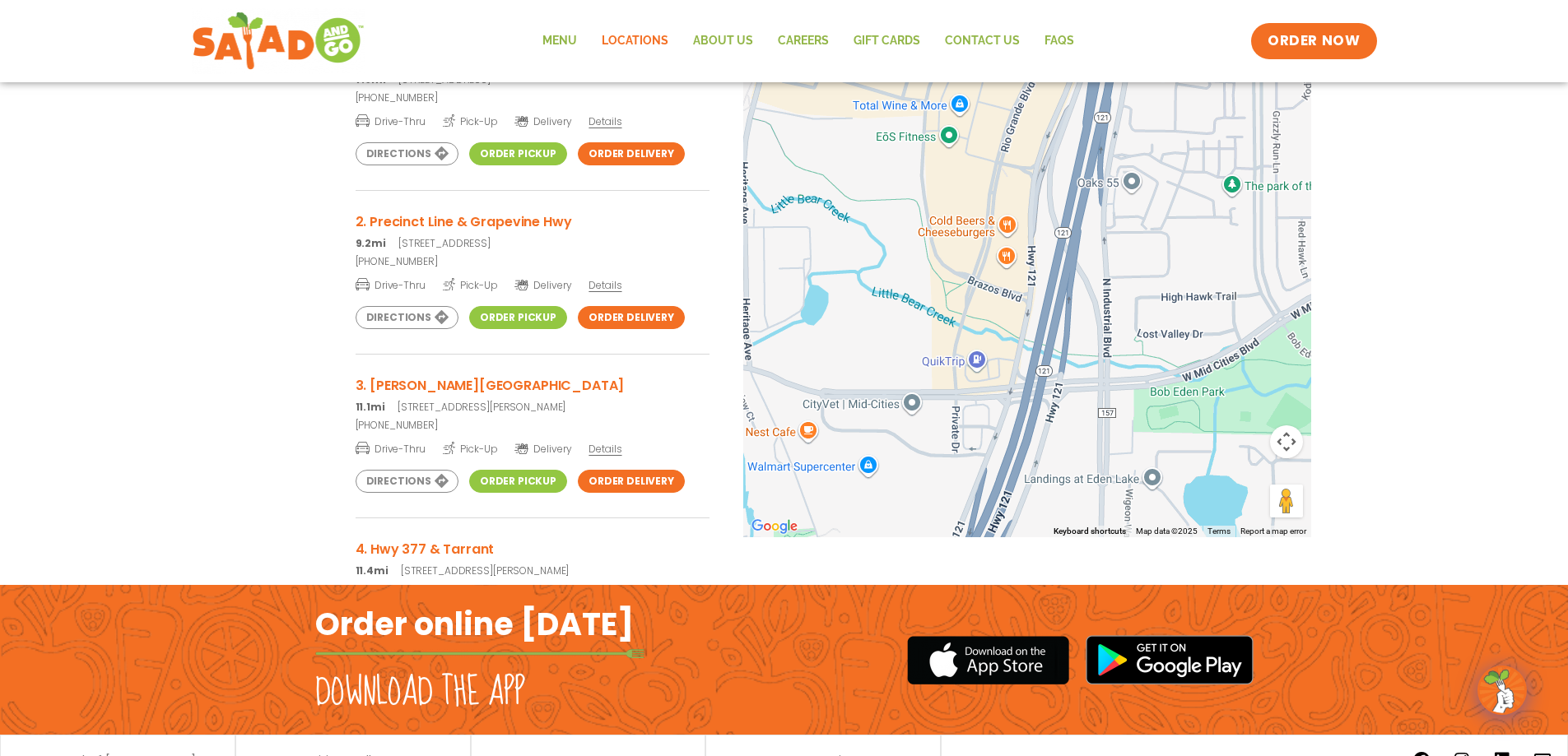
drag, startPoint x: 1120, startPoint y: 400, endPoint x: 1119, endPoint y: 280, distance: 120.0
click at [1119, 280] on div at bounding box center [1027, 265] width 568 height 544
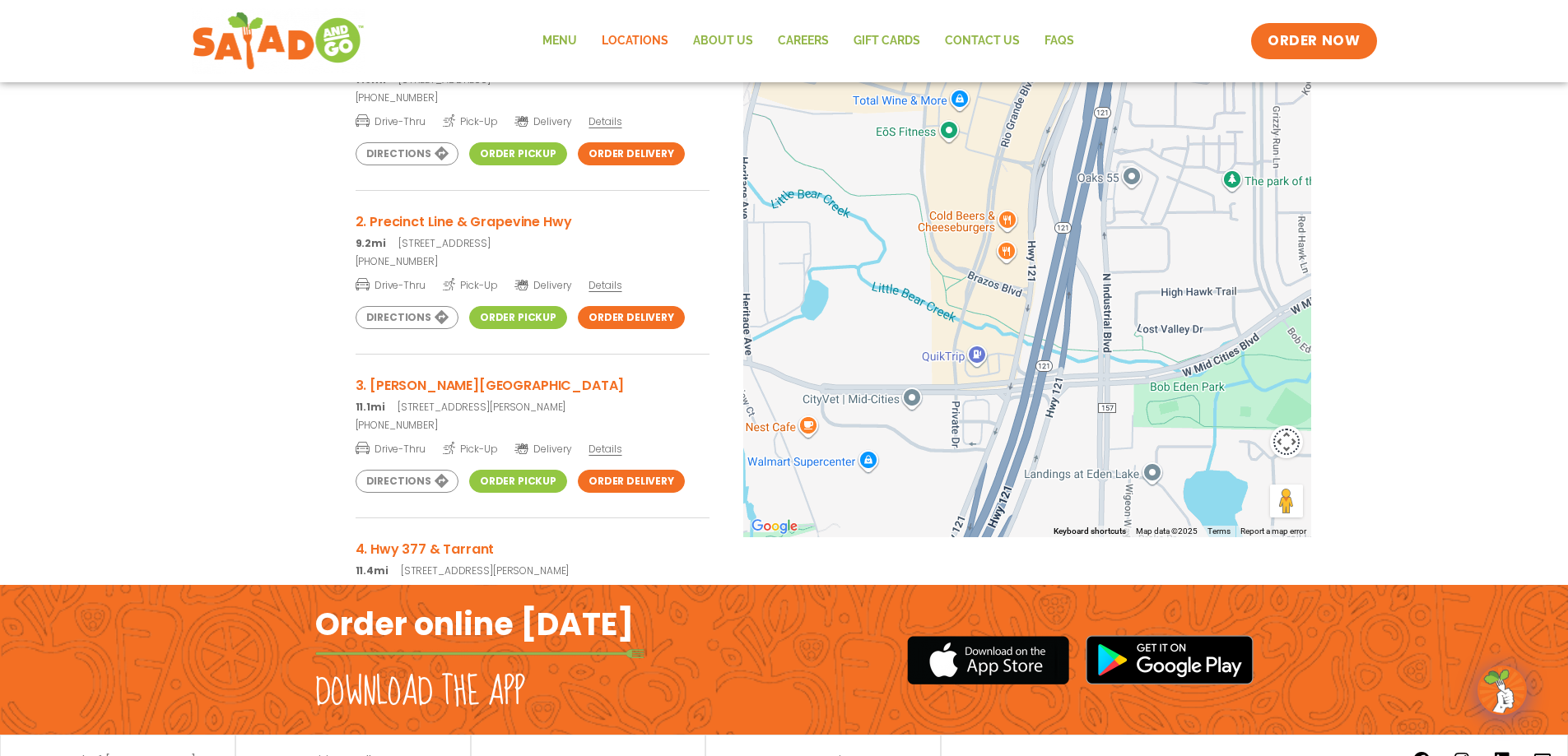
click at [1293, 438] on button "Map camera controls" at bounding box center [1286, 441] width 33 height 33
click at [1253, 406] on button "Zoom in" at bounding box center [1245, 400] width 33 height 33
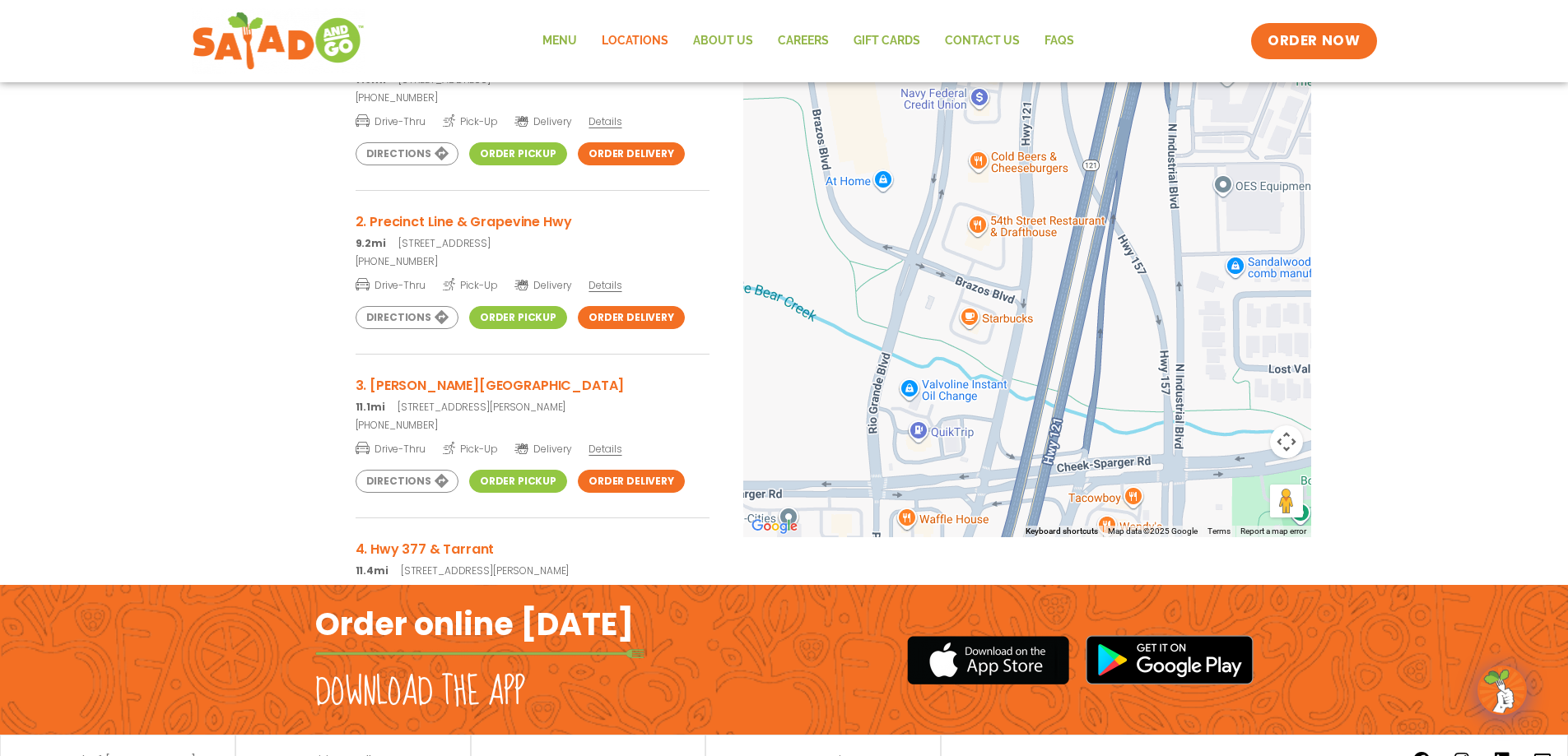
drag, startPoint x: 1093, startPoint y: 433, endPoint x: 1090, endPoint y: 398, distance: 35.1
click at [1090, 398] on div at bounding box center [1027, 265] width 568 height 544
click at [1288, 434] on button "Map camera controls" at bounding box center [1286, 441] width 33 height 33
click at [1246, 401] on button "Zoom in" at bounding box center [1245, 400] width 33 height 33
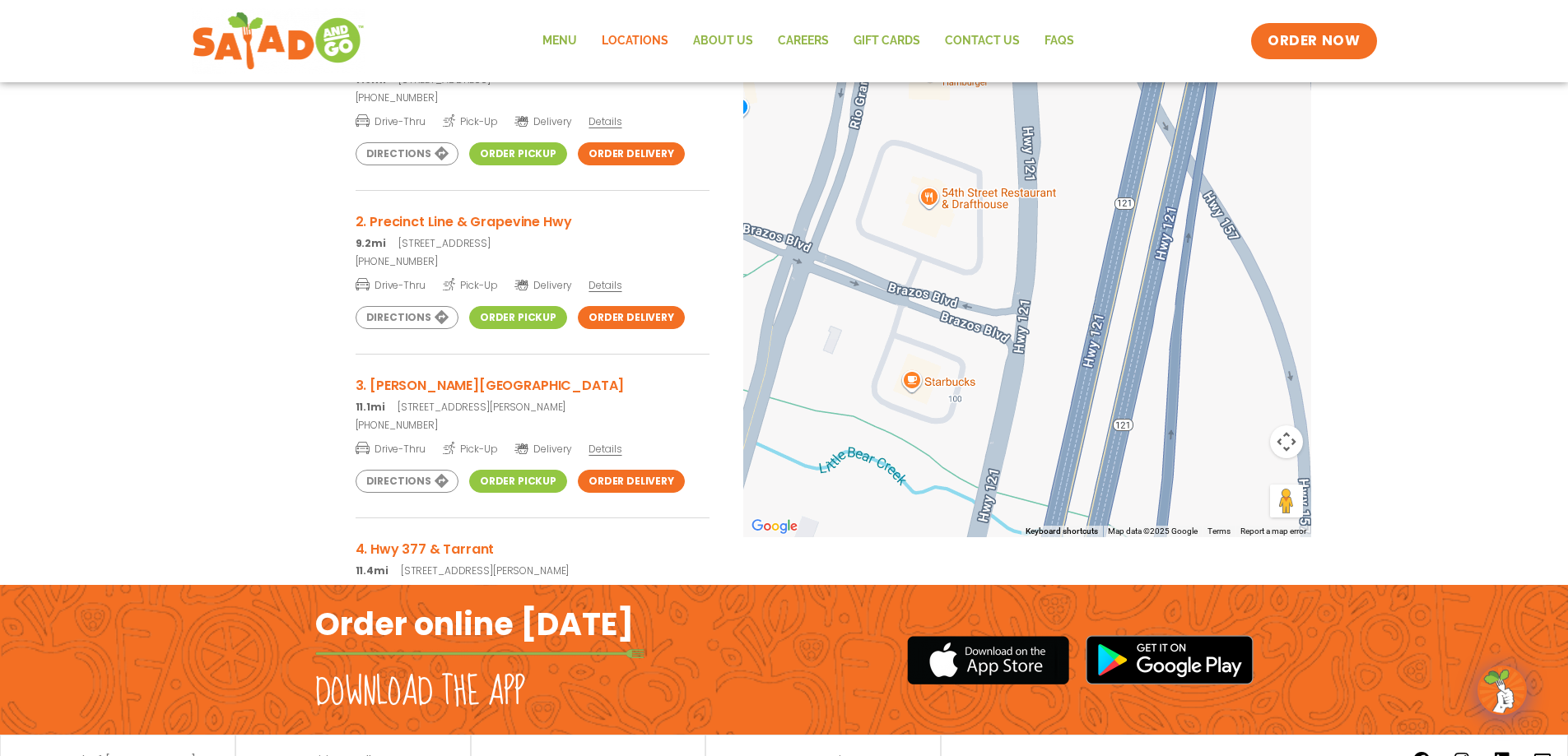
drag, startPoint x: 949, startPoint y: 366, endPoint x: 1063, endPoint y: 385, distance: 115.6
click at [1061, 385] on div at bounding box center [1027, 265] width 568 height 544
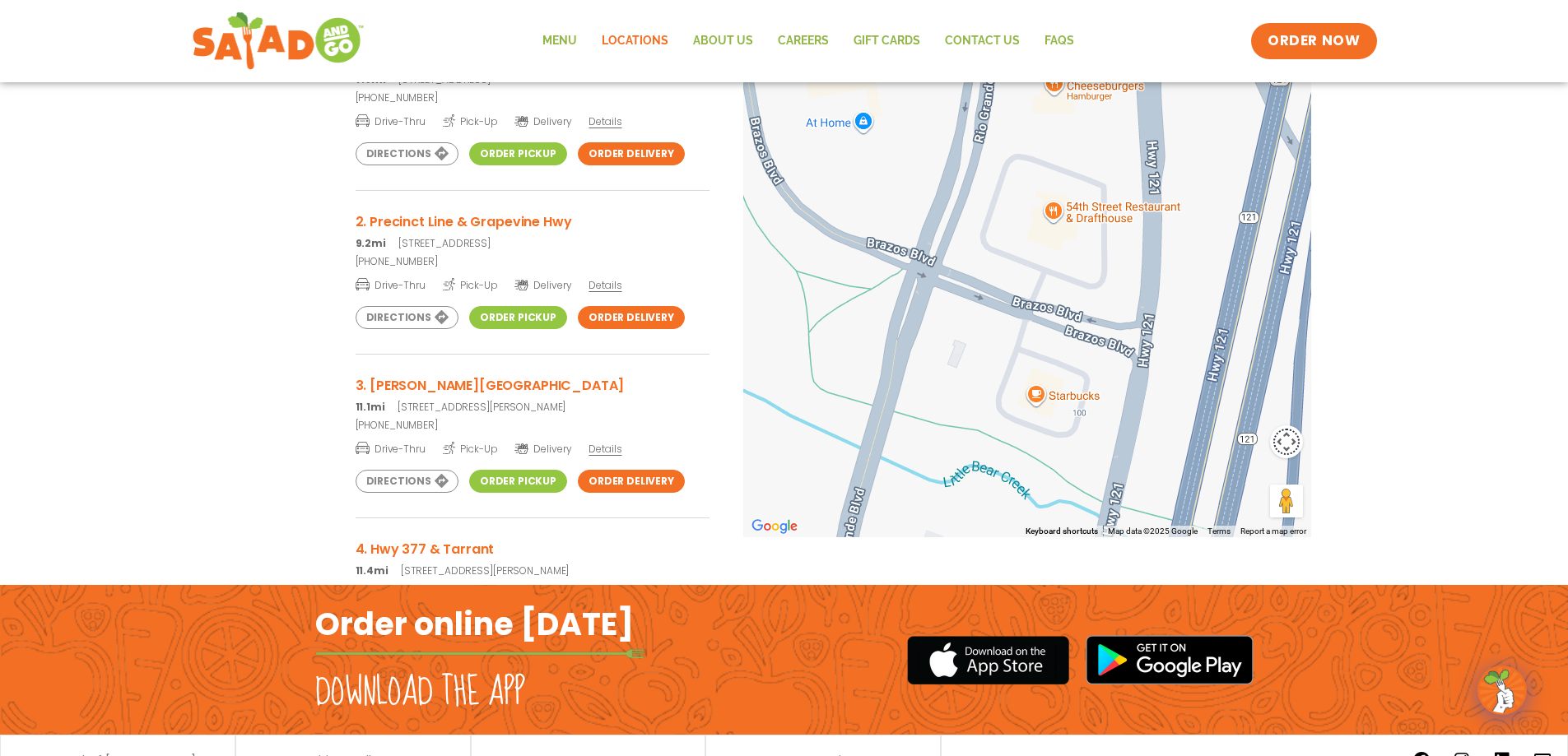
click at [1289, 440] on button "Map camera controls" at bounding box center [1286, 441] width 33 height 33
click at [1257, 404] on button "Zoom in" at bounding box center [1245, 400] width 33 height 33
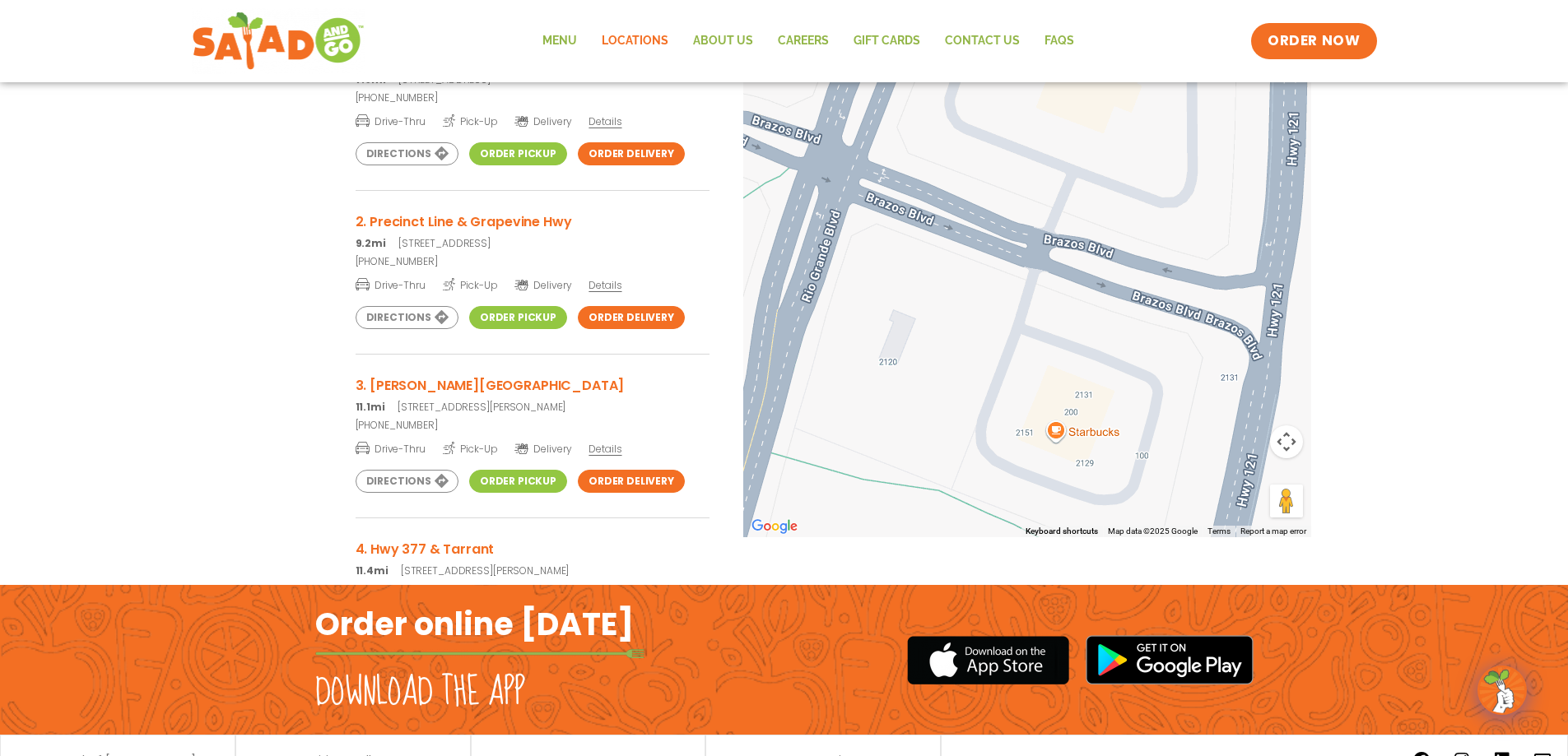
drag, startPoint x: 1091, startPoint y: 435, endPoint x: 1103, endPoint y: 326, distance: 109.7
click at [1103, 326] on div at bounding box center [1027, 265] width 568 height 544
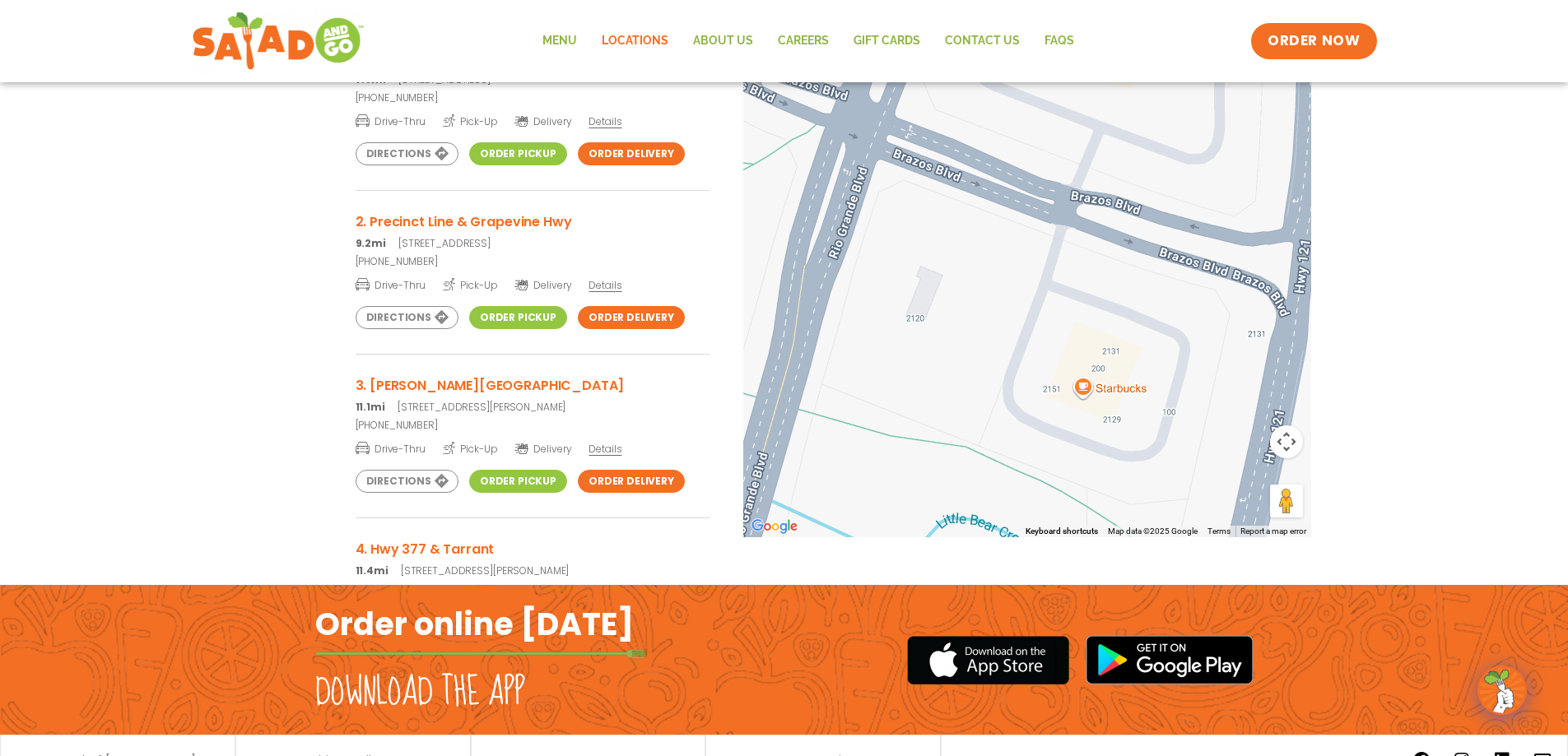
drag, startPoint x: 909, startPoint y: 336, endPoint x: 941, endPoint y: 294, distance: 52.8
click at [941, 294] on div at bounding box center [1027, 265] width 568 height 544
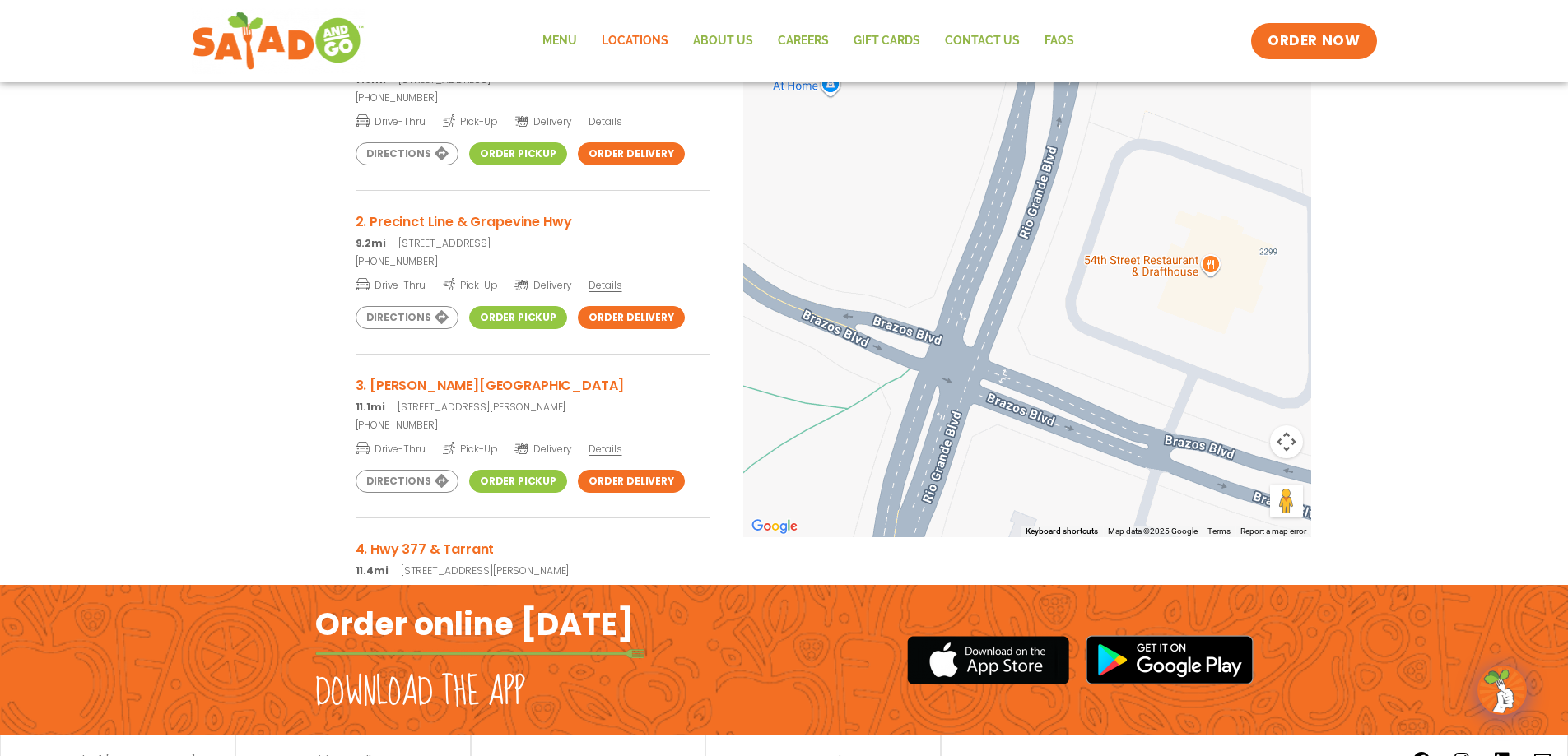
drag, startPoint x: 982, startPoint y: 313, endPoint x: 1080, endPoint y: 530, distance: 238.1
click at [1078, 565] on div "← Move left → Move right ↑ Move up ↓ Move down + Zoom in - Zoom out Home Jump l…" at bounding box center [785, 297] width 1103 height 609
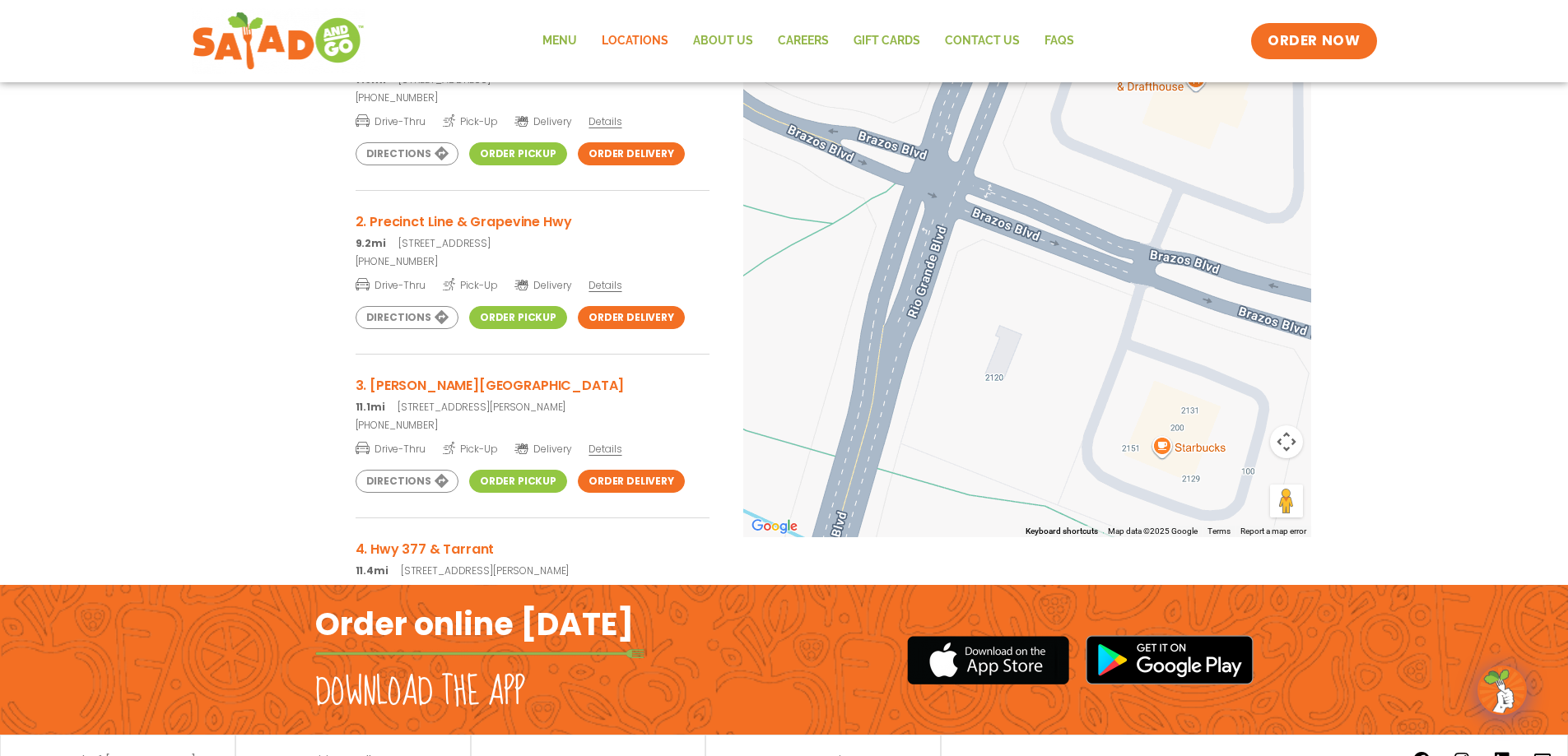
drag, startPoint x: 1037, startPoint y: 258, endPoint x: 1016, endPoint y: 71, distance: 188.2
click at [1016, 71] on body "**********" at bounding box center [784, 212] width 1568 height 1248
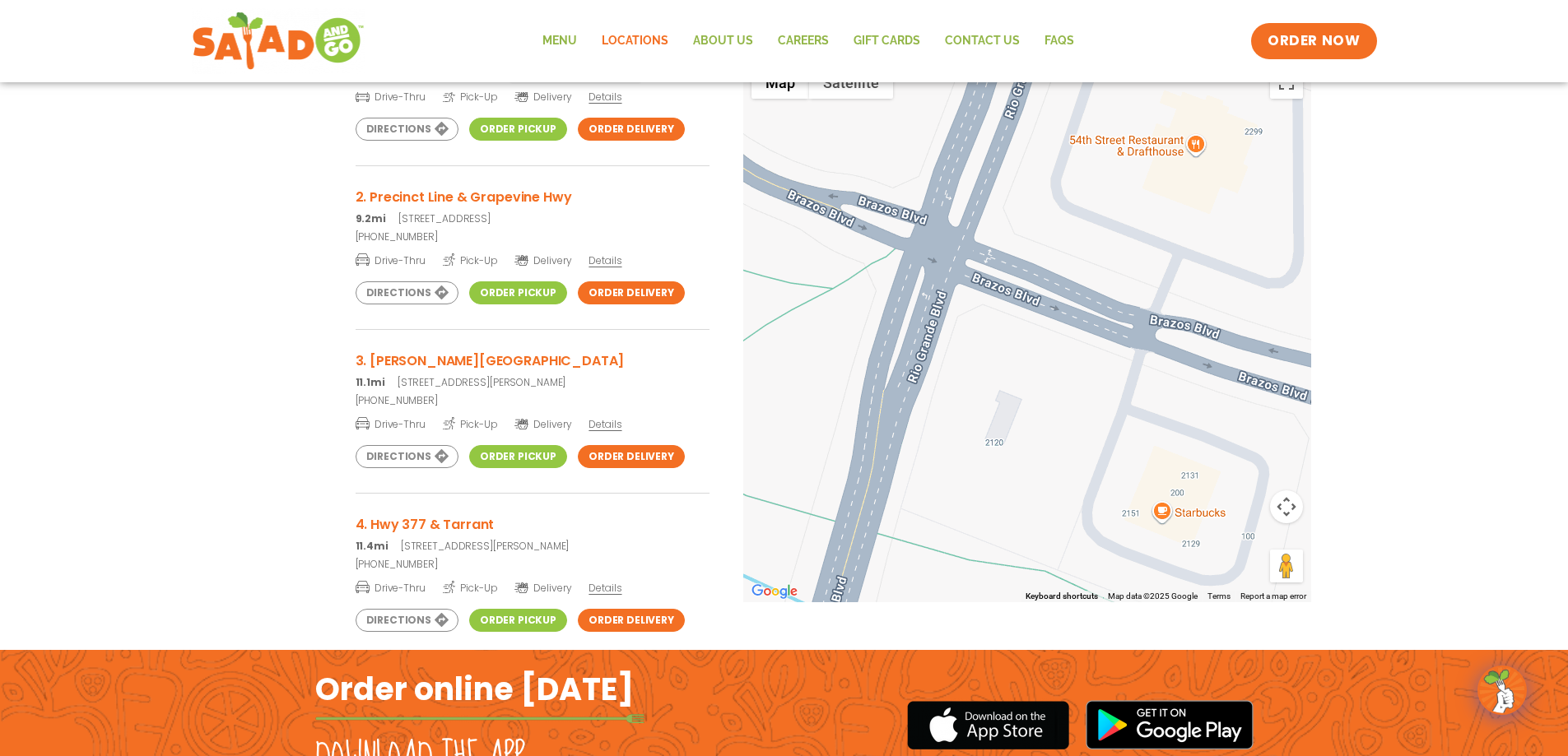
scroll to position [0, 0]
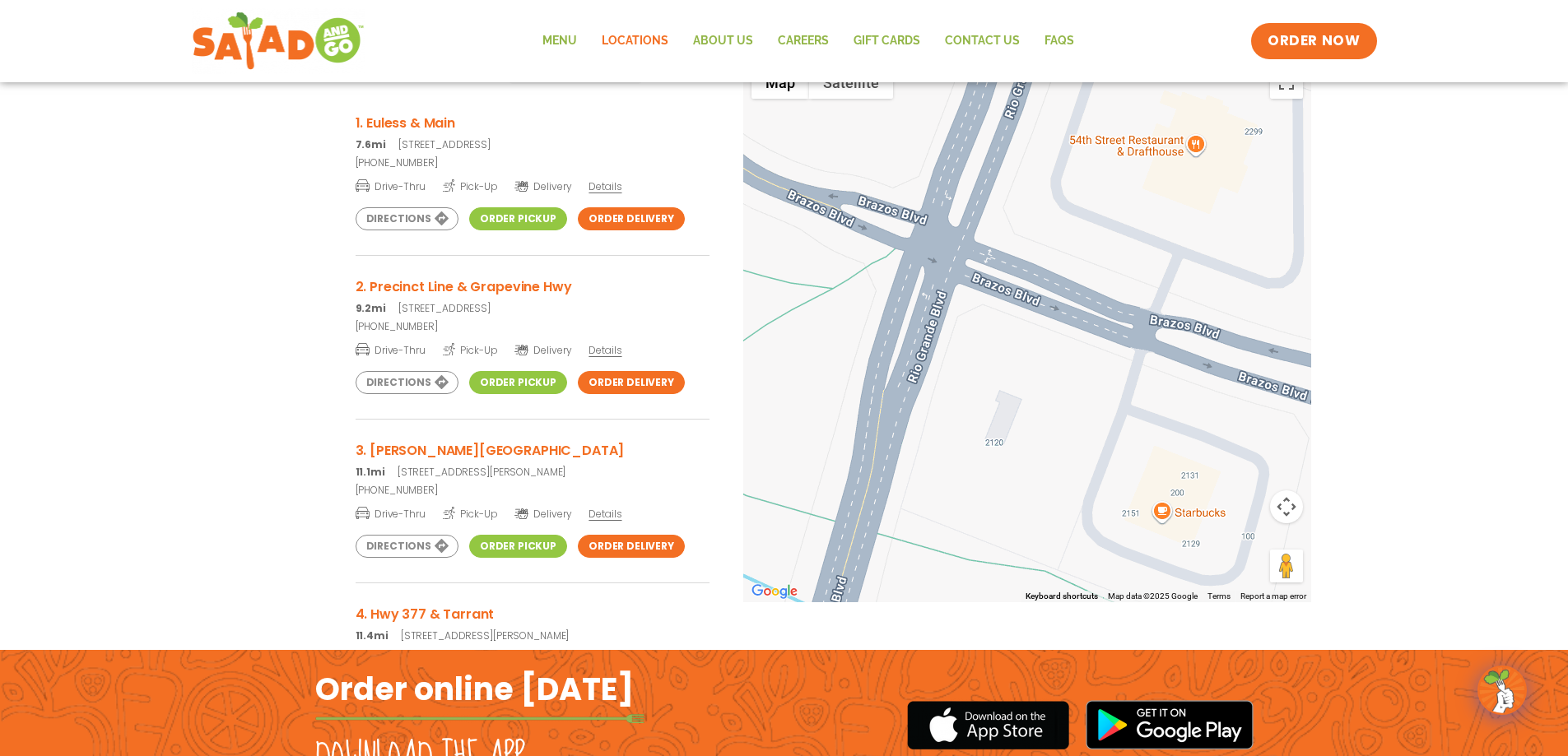
click at [1416, 226] on div "**********" at bounding box center [784, 350] width 1568 height 633
click at [62, 451] on div "**********" at bounding box center [784, 350] width 1568 height 633
click at [129, 487] on div "**********" at bounding box center [784, 350] width 1568 height 633
